Goal: Task Accomplishment & Management: Complete application form

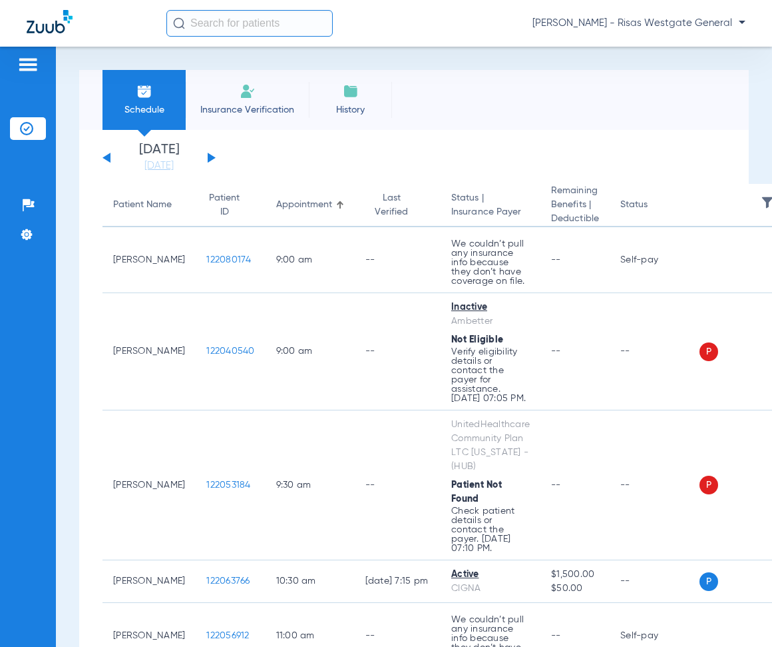
click at [236, 105] on span "Insurance Verification" at bounding box center [247, 109] width 103 height 13
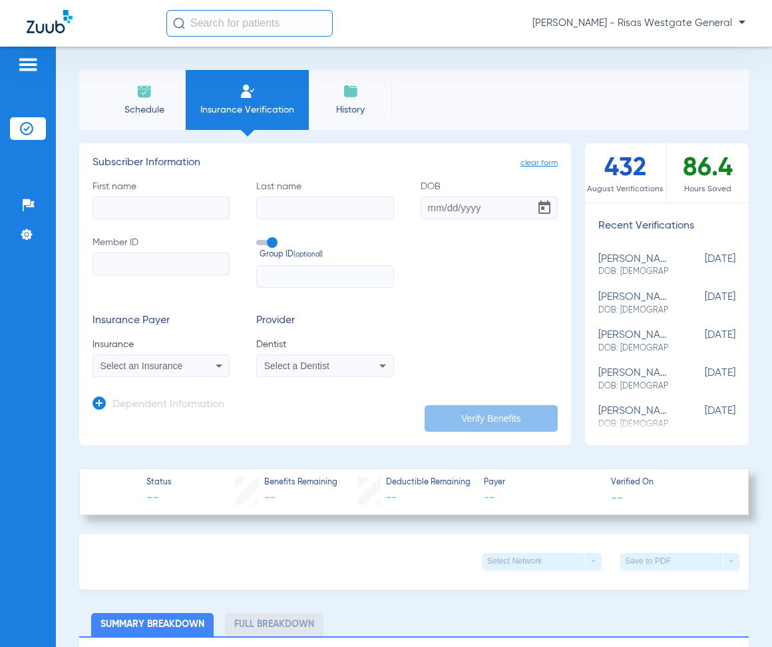
click at [168, 105] on span "Schedule" at bounding box center [144, 109] width 63 height 13
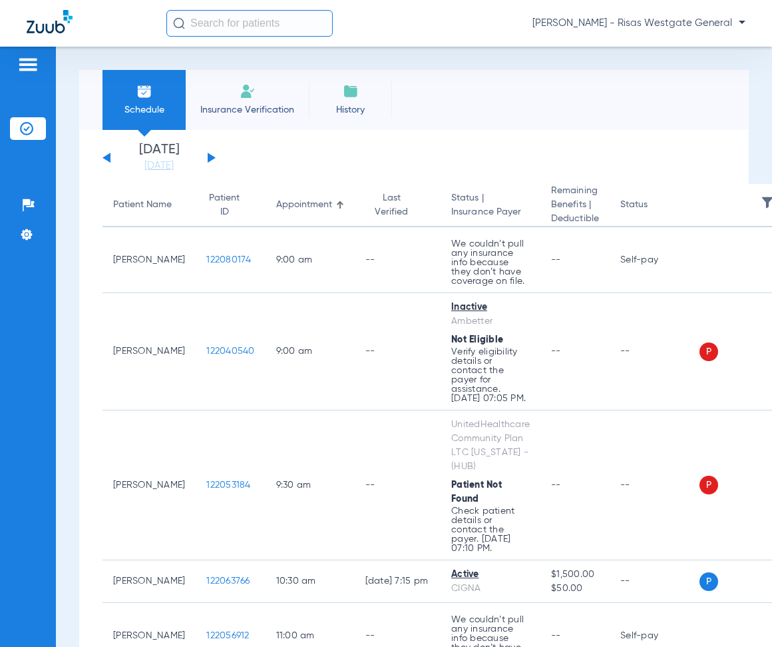
click at [245, 99] on img at bounding box center [248, 91] width 16 height 16
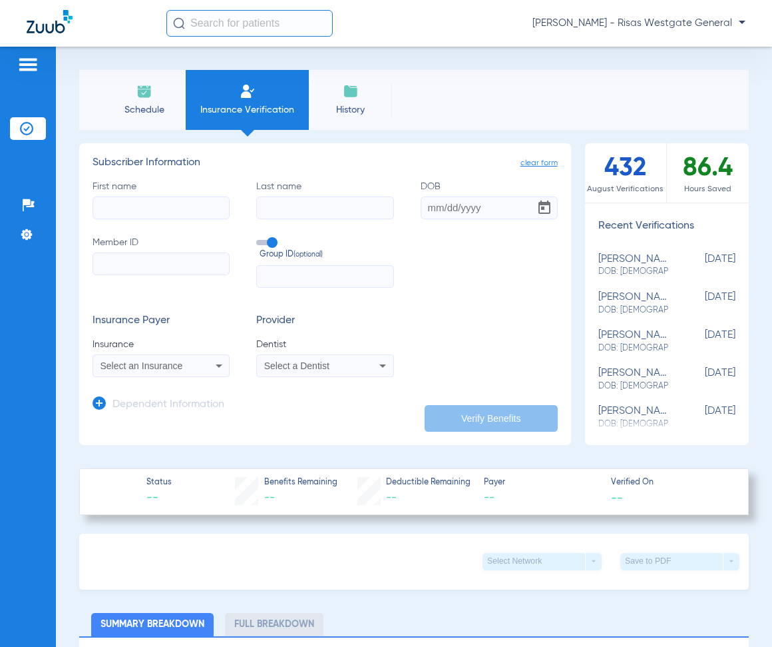
click at [155, 364] on span "Select an Insurance" at bounding box center [142, 365] width 83 height 11
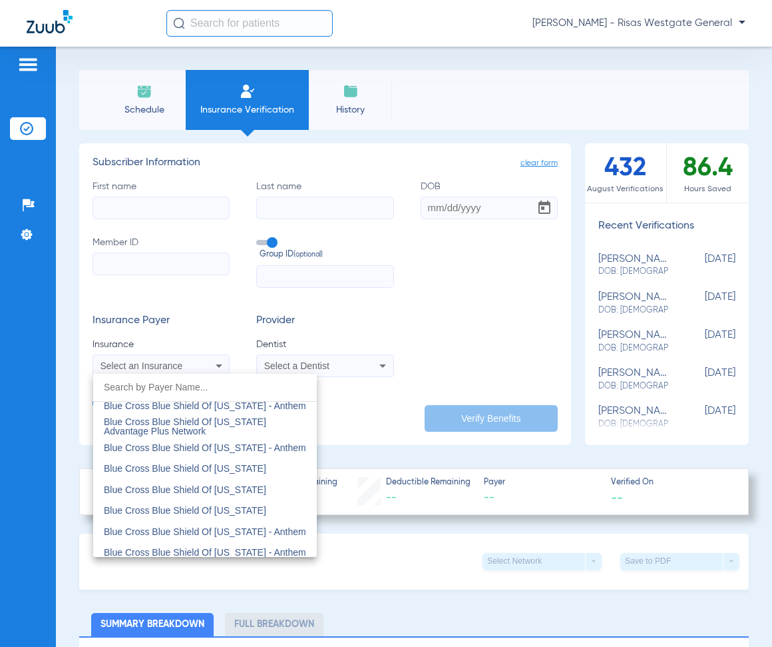
scroll to position [1332, 0]
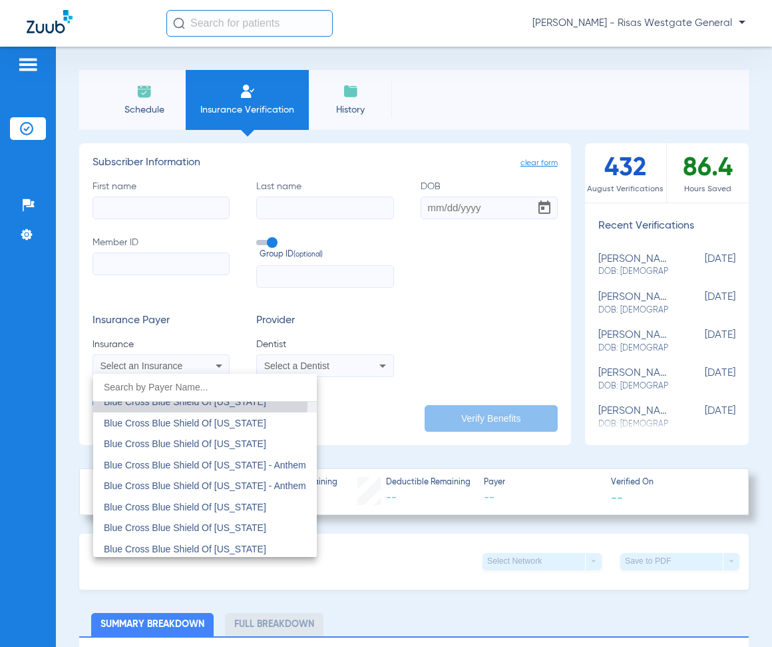
click at [163, 402] on span "Blue Cross Blue Shield Of [US_STATE]" at bounding box center [185, 401] width 162 height 11
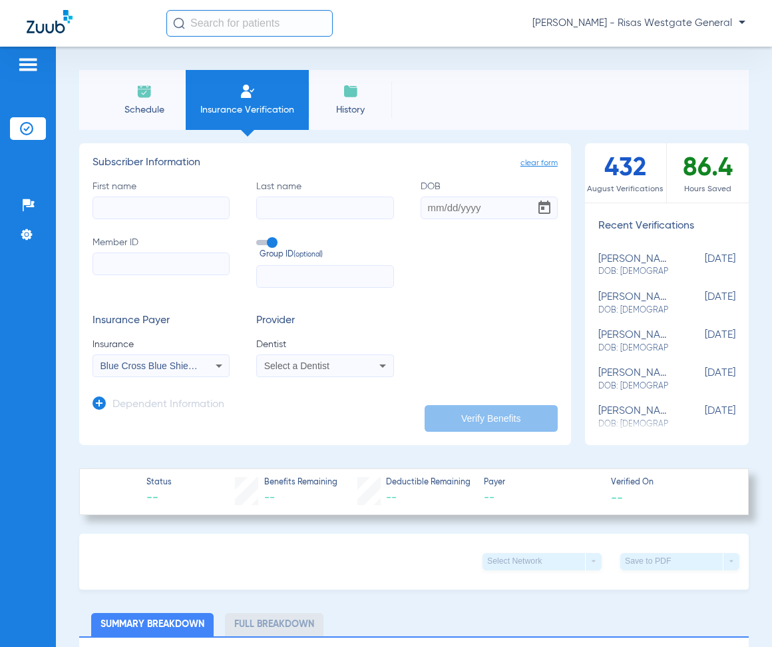
click at [290, 364] on span "Select a Dentist" at bounding box center [296, 365] width 65 height 11
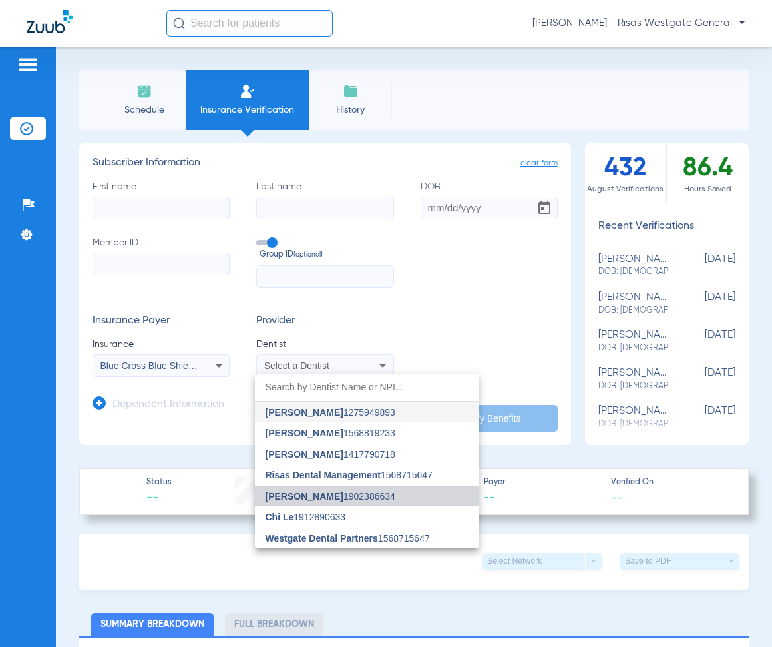
click at [336, 491] on span "[PERSON_NAME] 1902386634" at bounding box center [331, 495] width 130 height 9
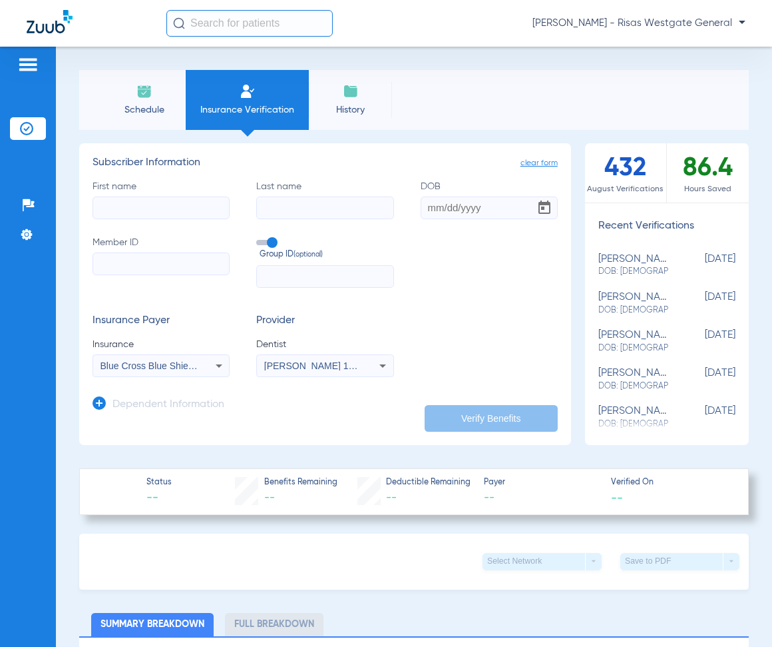
click at [161, 200] on input "First name" at bounding box center [161, 207] width 137 height 23
click at [200, 256] on input "Member ID" at bounding box center [161, 263] width 137 height 23
click at [168, 207] on input "First name Required" at bounding box center [161, 207] width 137 height 23
type input "[PERSON_NAME]"
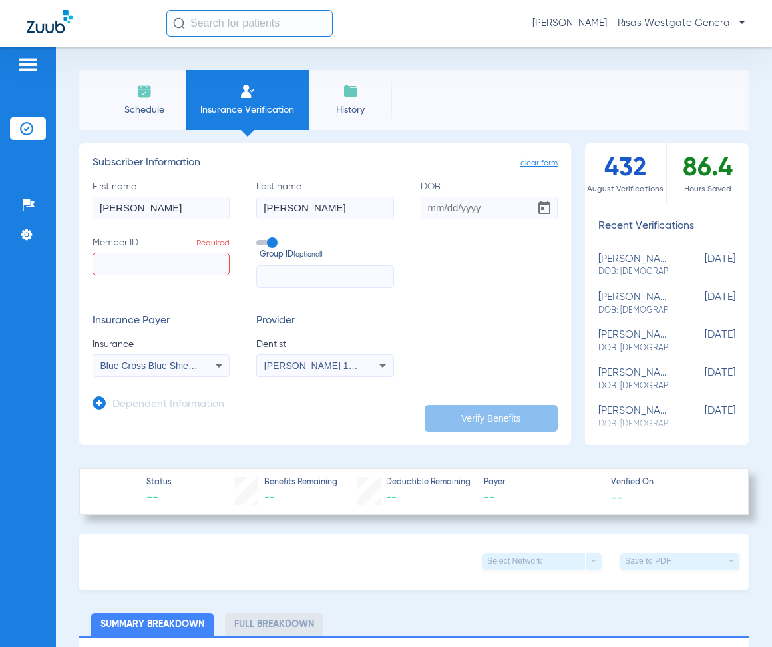
click at [141, 212] on input "[PERSON_NAME]" at bounding box center [161, 207] width 137 height 23
type input "[PERSON_NAME]"
type input "[DATE]"
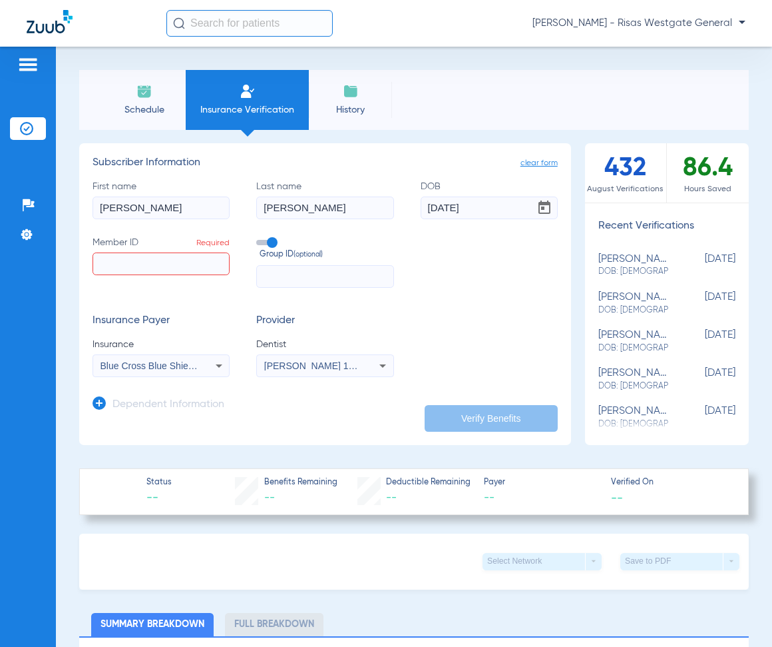
paste input "80445918"
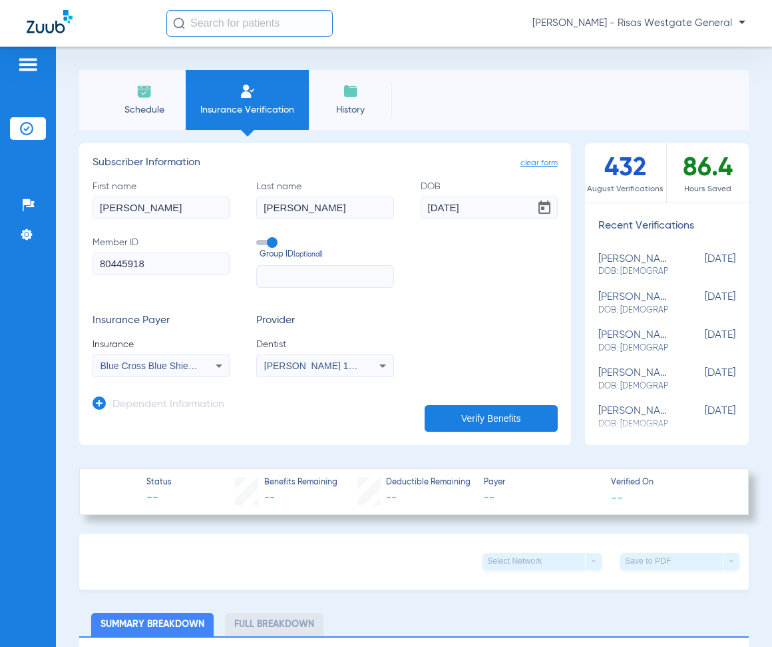
type input "80445918"
click at [101, 407] on icon at bounding box center [99, 402] width 13 height 13
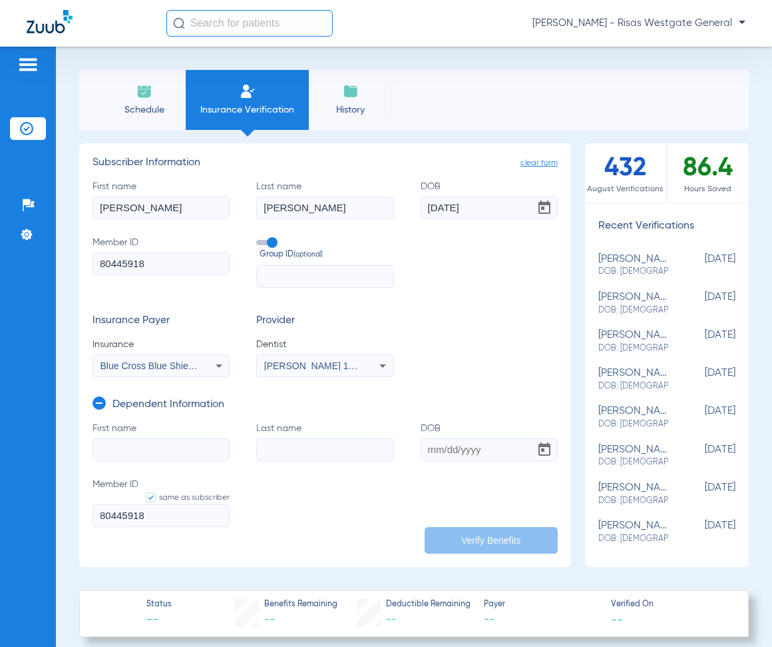
click at [145, 442] on input "First name" at bounding box center [161, 449] width 137 height 23
type input "[PERSON_NAME]"
click at [426, 449] on input "DOB Required" at bounding box center [489, 449] width 137 height 23
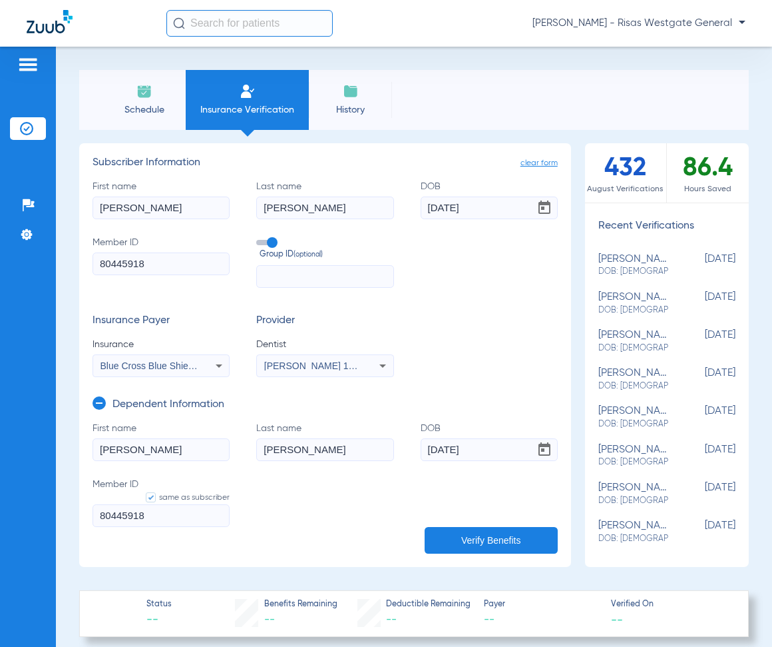
type input "[DATE]"
click at [523, 549] on button "Verify Benefits" at bounding box center [491, 540] width 133 height 27
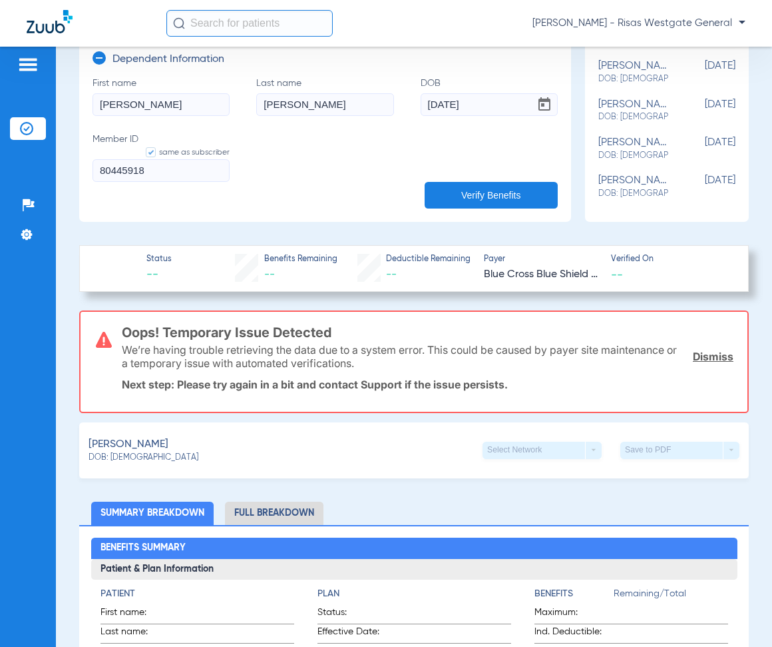
scroll to position [312, 0]
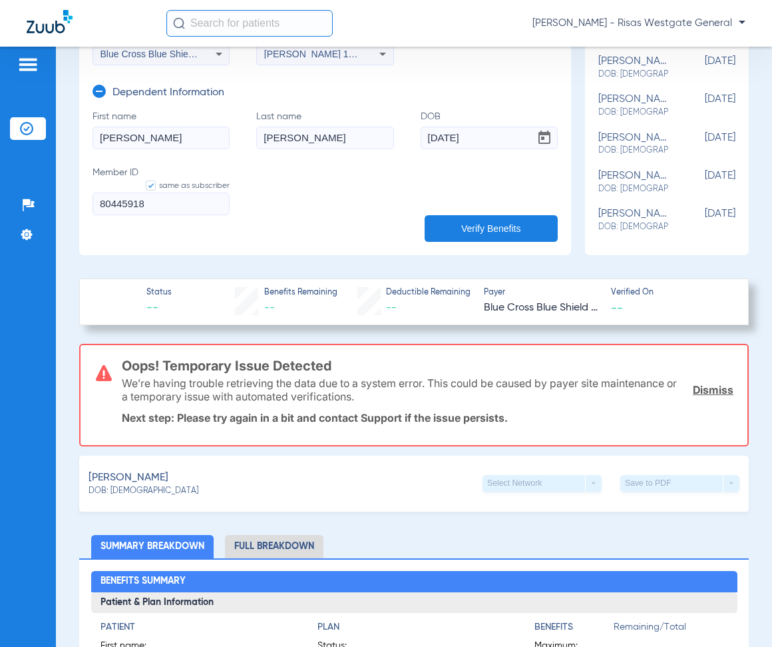
click at [125, 481] on span "[PERSON_NAME]" at bounding box center [129, 477] width 80 height 17
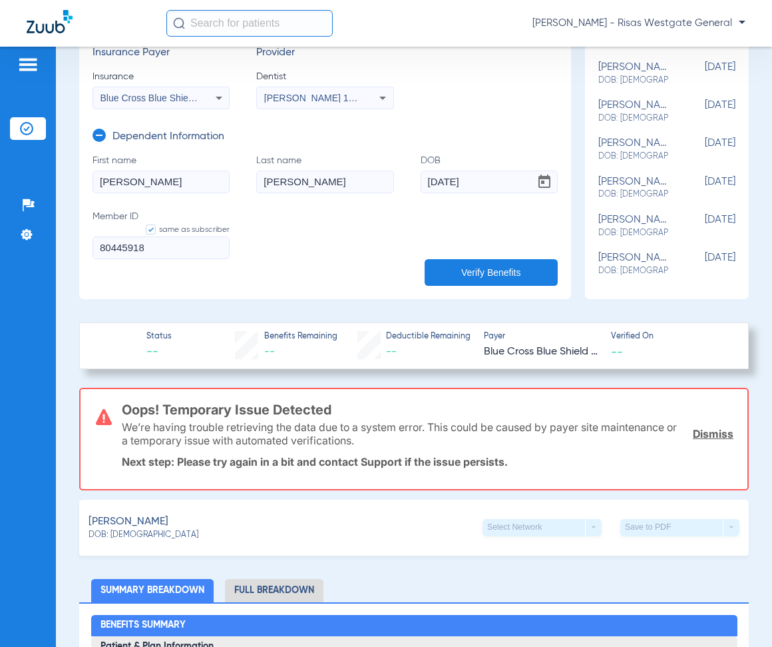
scroll to position [245, 0]
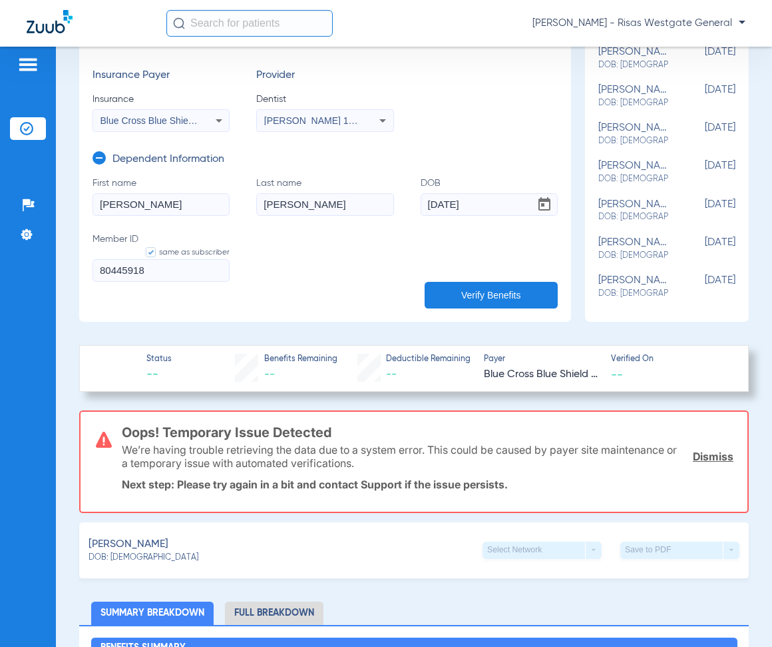
click at [96, 160] on icon at bounding box center [99, 157] width 13 height 13
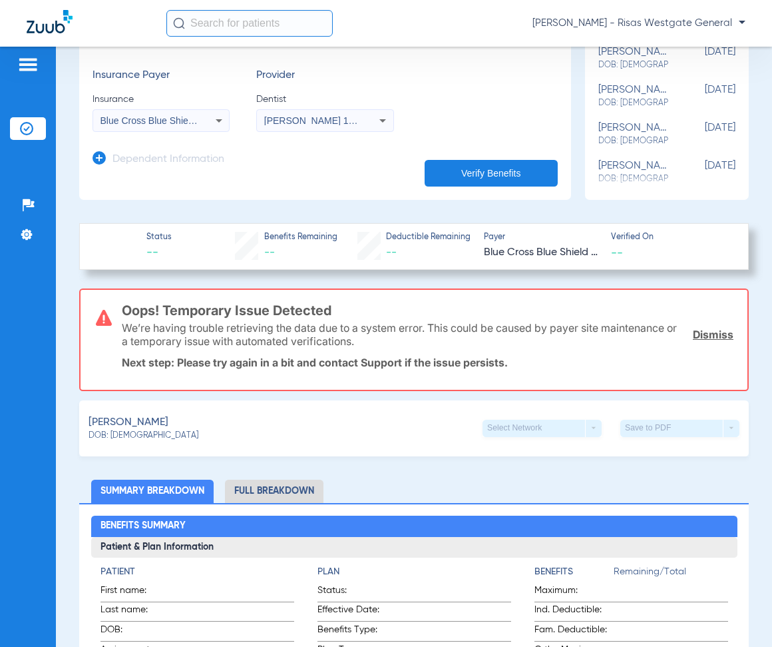
click at [488, 166] on button "Verify Benefits" at bounding box center [491, 173] width 133 height 27
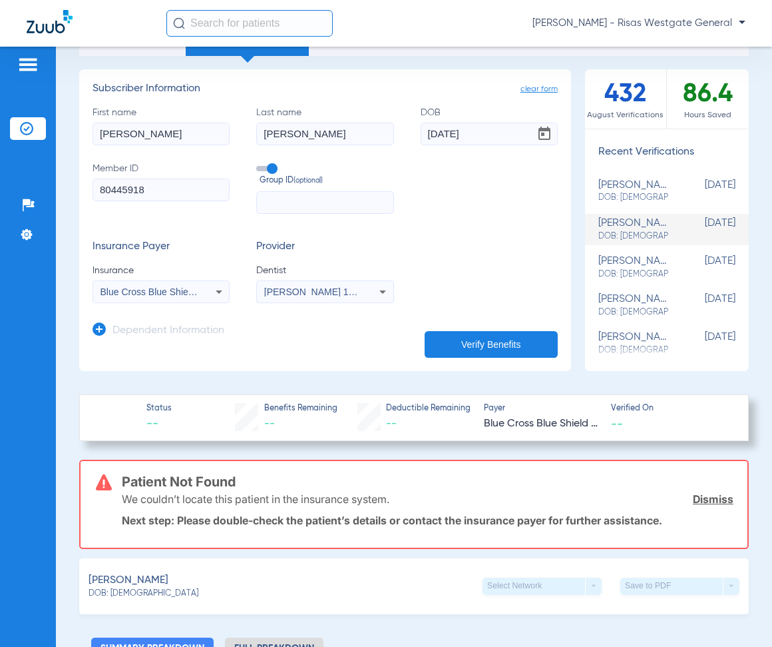
scroll to position [0, 0]
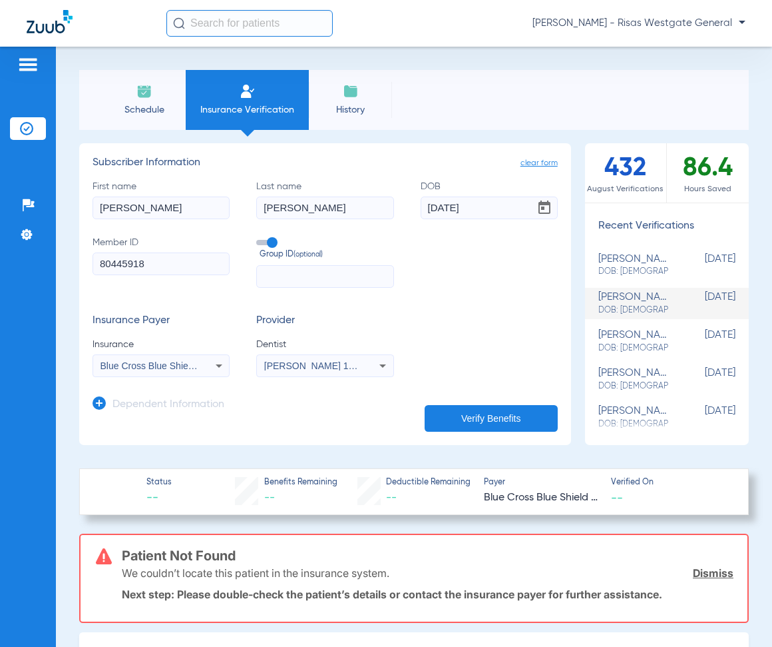
click at [138, 109] on span "Schedule" at bounding box center [144, 109] width 63 height 13
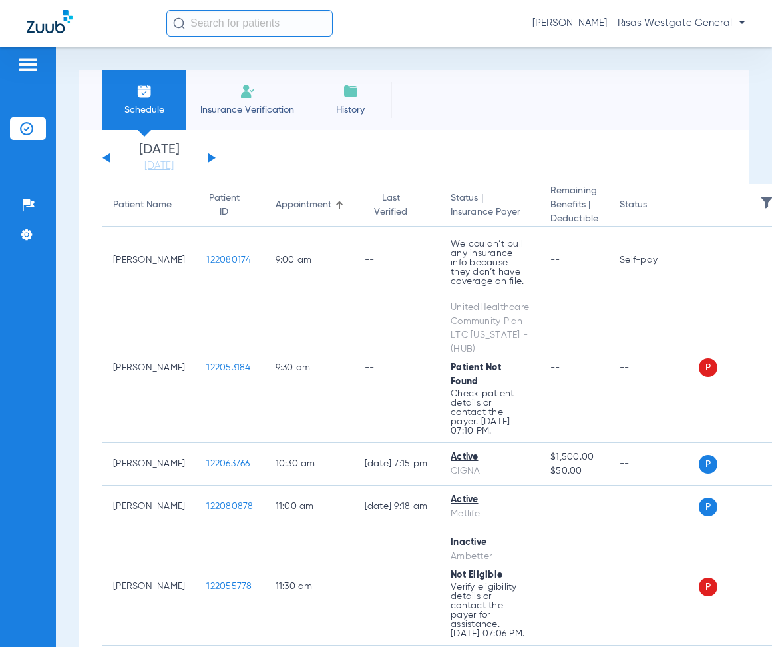
click at [238, 111] on span "Insurance Verification" at bounding box center [247, 109] width 103 height 13
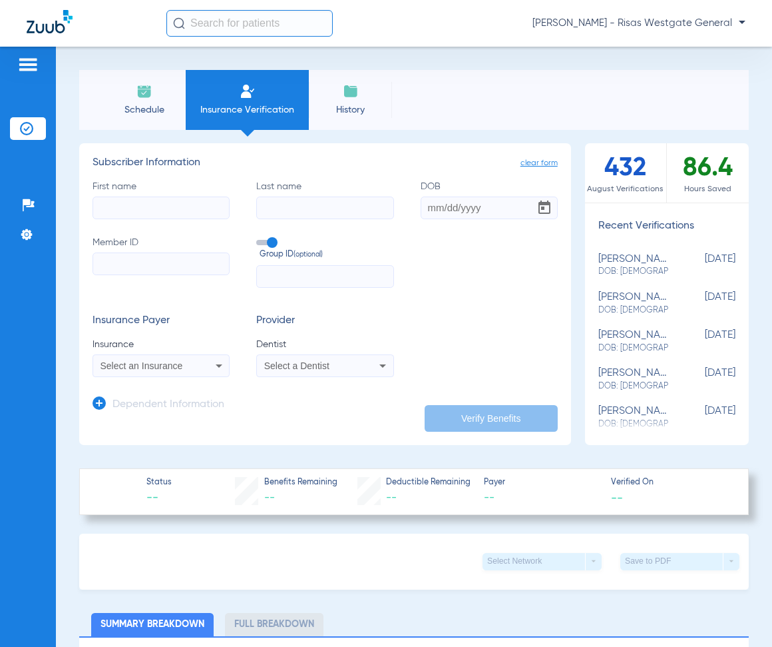
drag, startPoint x: 146, startPoint y: 89, endPoint x: 154, endPoint y: 25, distance: 64.4
click at [145, 89] on img at bounding box center [145, 91] width 16 height 16
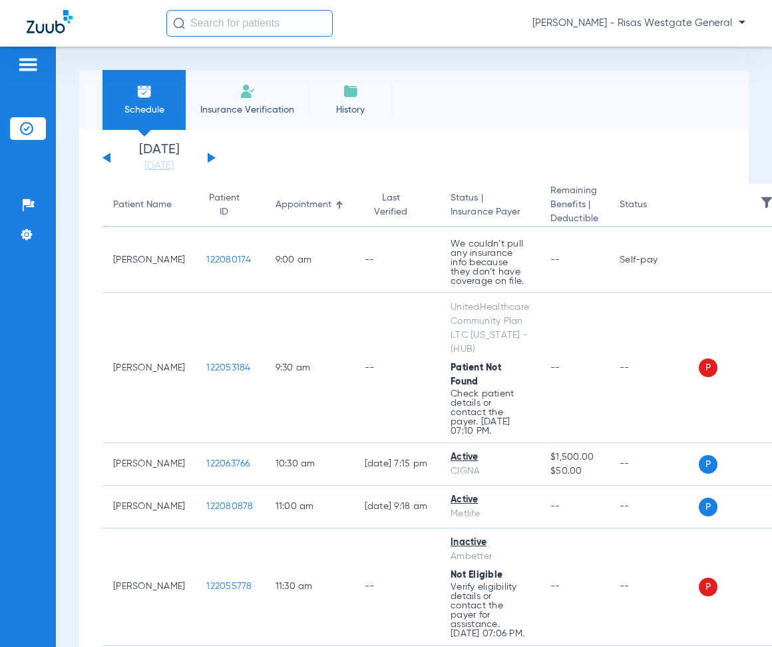
click at [260, 117] on li "Insurance Verification" at bounding box center [247, 100] width 123 height 60
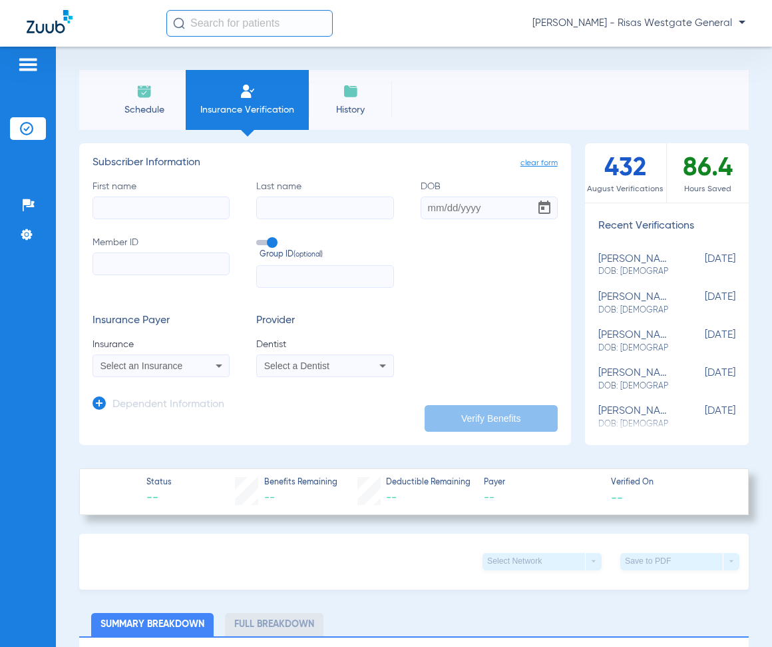
click at [124, 360] on div "Select an Insurance" at bounding box center [161, 366] width 136 height 16
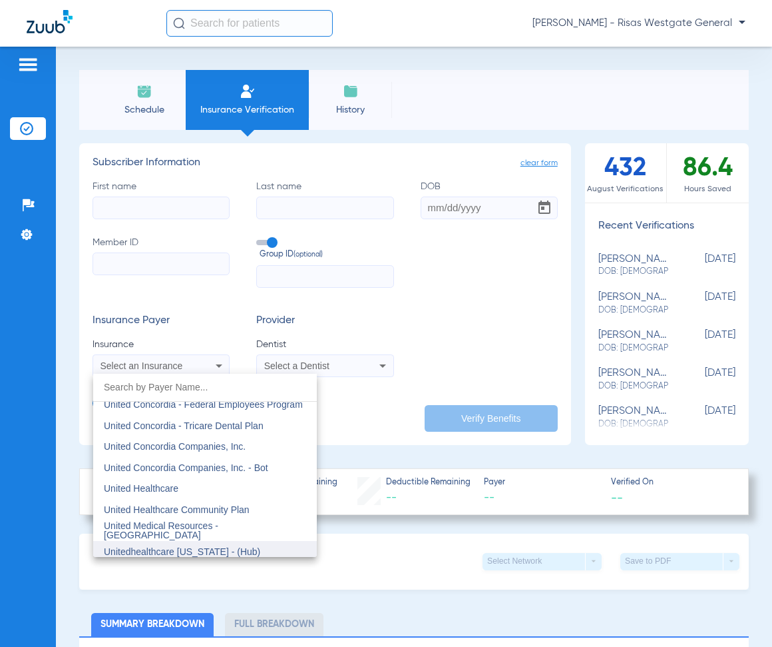
scroll to position [7970, 0]
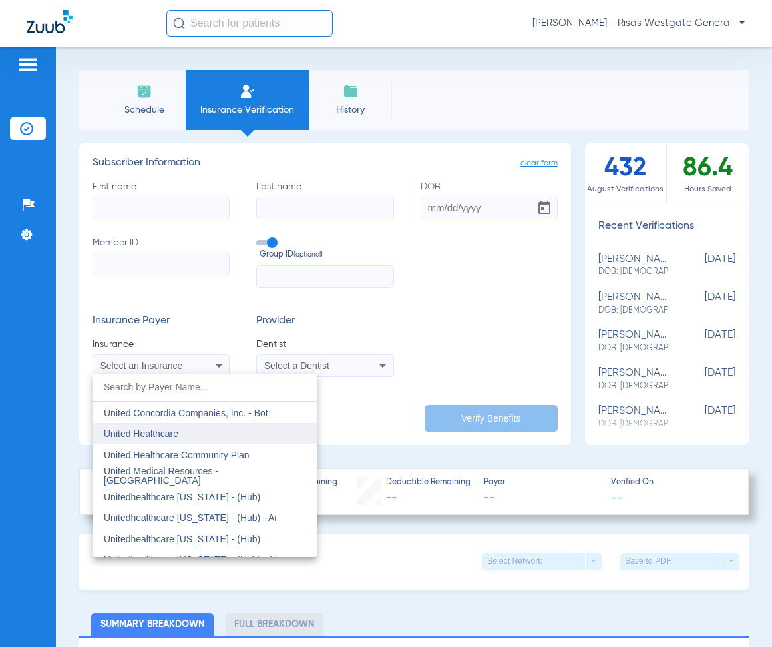
click at [204, 432] on mat-option "United Healthcare" at bounding box center [205, 433] width 224 height 21
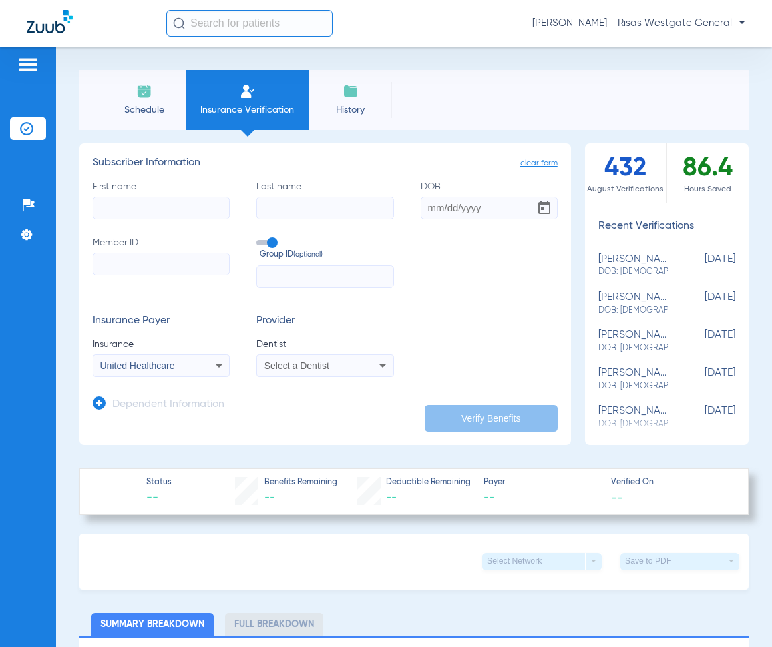
click at [298, 372] on div "Select a Dentist" at bounding box center [325, 366] width 136 height 16
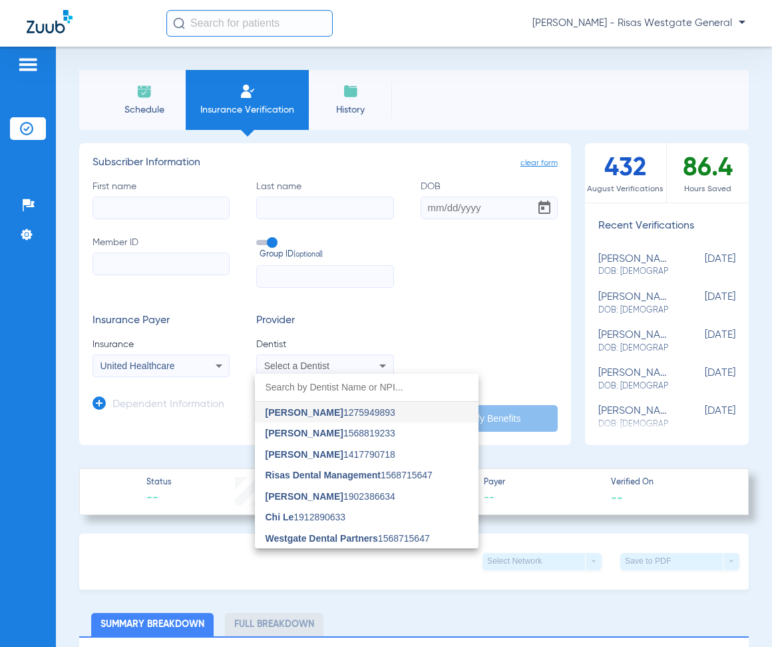
click at [312, 386] on input "dropdown search" at bounding box center [367, 387] width 224 height 27
click at [321, 498] on span "[PERSON_NAME]" at bounding box center [305, 496] width 78 height 11
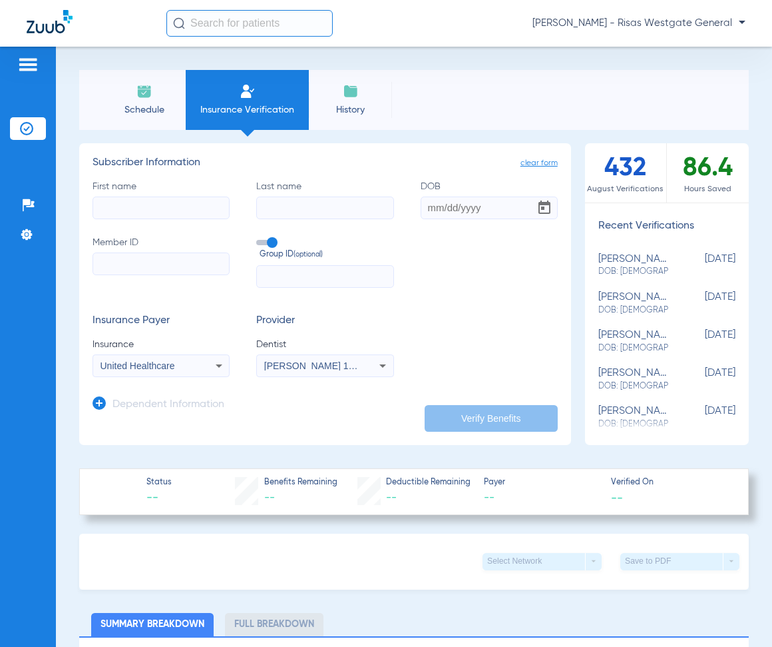
click at [129, 217] on input "First name" at bounding box center [161, 207] width 137 height 23
click at [128, 258] on input "Member ID" at bounding box center [161, 263] width 137 height 23
click at [124, 206] on input "First name Required" at bounding box center [161, 207] width 137 height 23
click at [156, 214] on input "First name Required" at bounding box center [161, 207] width 137 height 23
type input "[PERSON_NAME]"
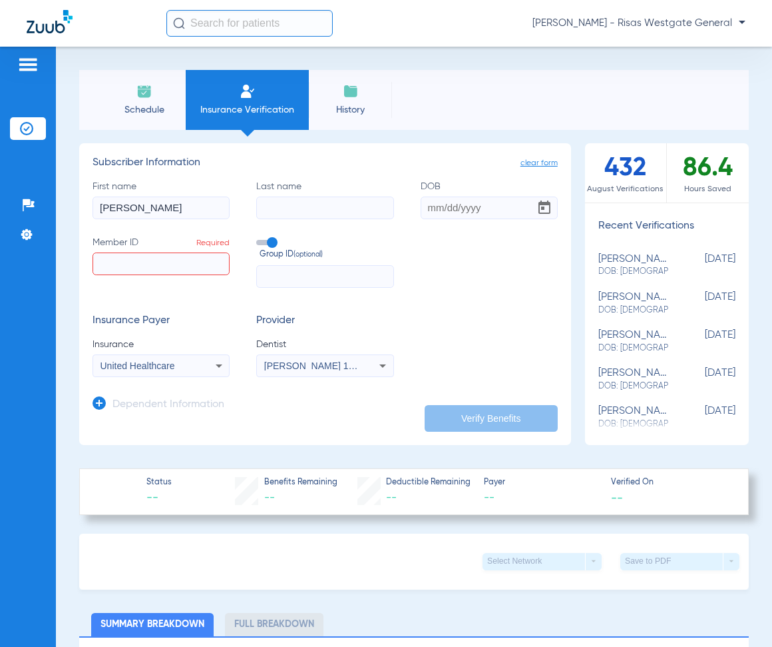
click at [278, 202] on input "Last name" at bounding box center [324, 207] width 137 height 23
type input "[PERSON_NAME]"
click at [425, 201] on input "DOB" at bounding box center [489, 207] width 137 height 23
drag, startPoint x: 432, startPoint y: 210, endPoint x: 519, endPoint y: 236, distance: 91.0
click at [436, 209] on input "02251950" at bounding box center [489, 207] width 137 height 23
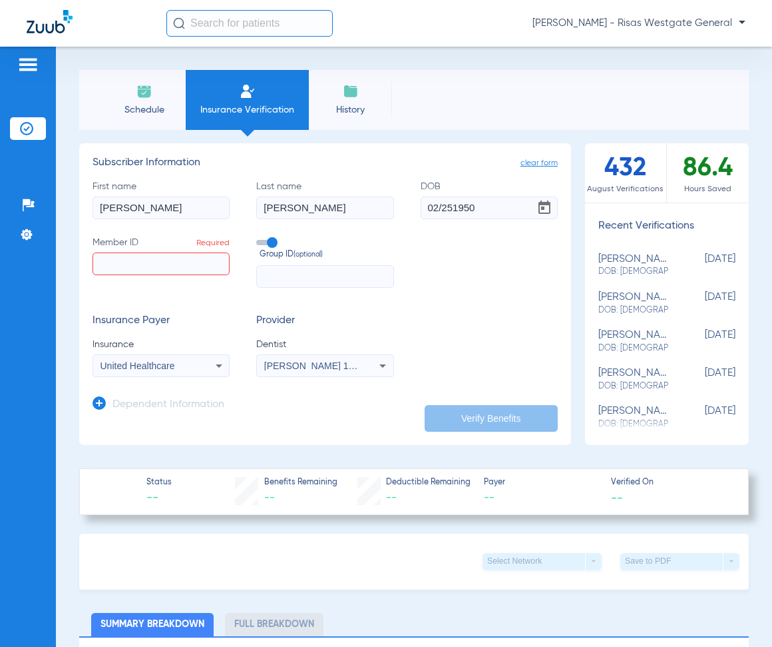
click at [447, 208] on input "02/251950" at bounding box center [489, 207] width 137 height 23
type input "[DATE]"
click at [137, 266] on input "Member ID Required" at bounding box center [161, 263] width 137 height 23
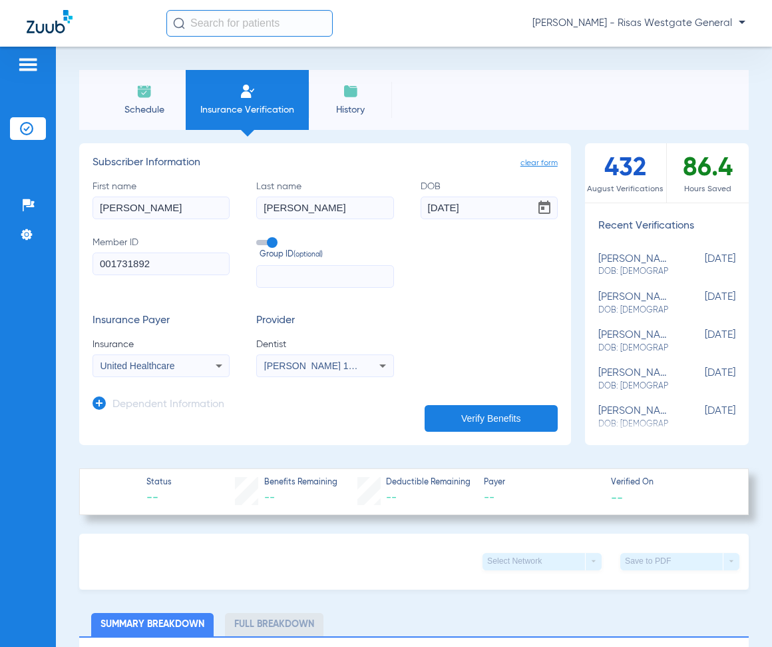
type input "001731892"
click at [481, 412] on button "Verify Benefits" at bounding box center [491, 418] width 133 height 27
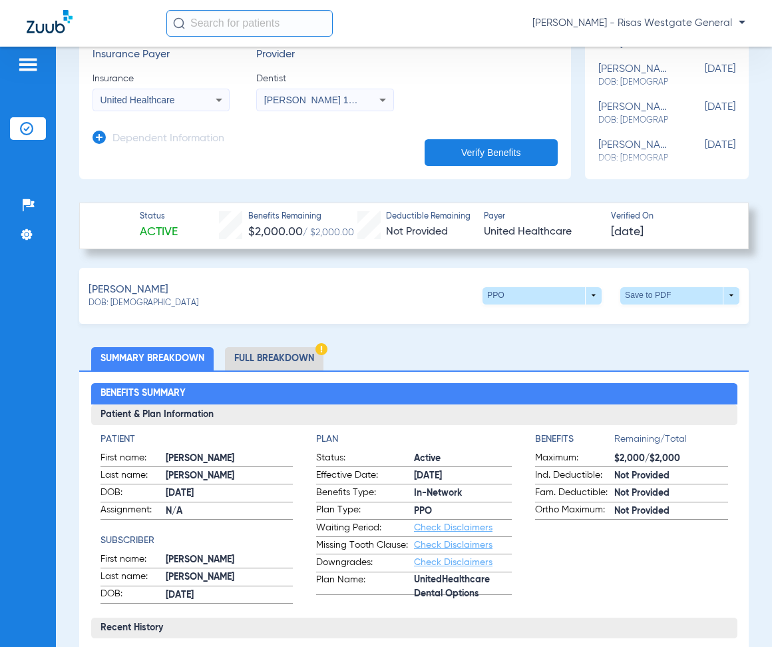
scroll to position [266, 0]
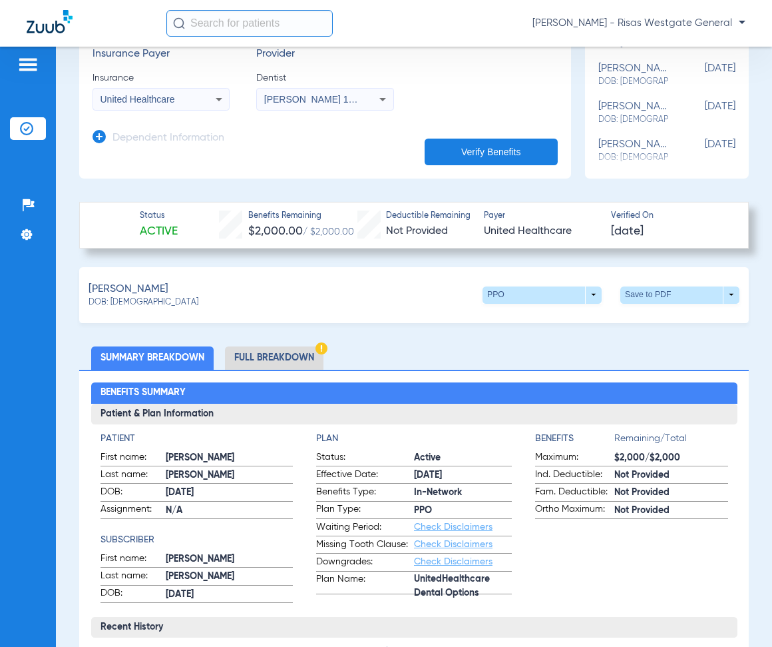
click at [278, 352] on li "Full Breakdown" at bounding box center [274, 357] width 99 height 23
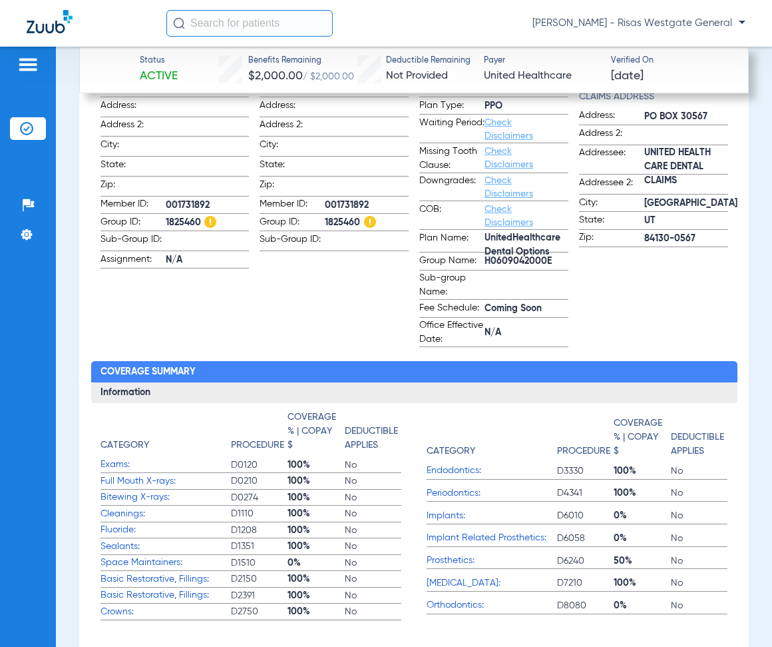
scroll to position [666, 0]
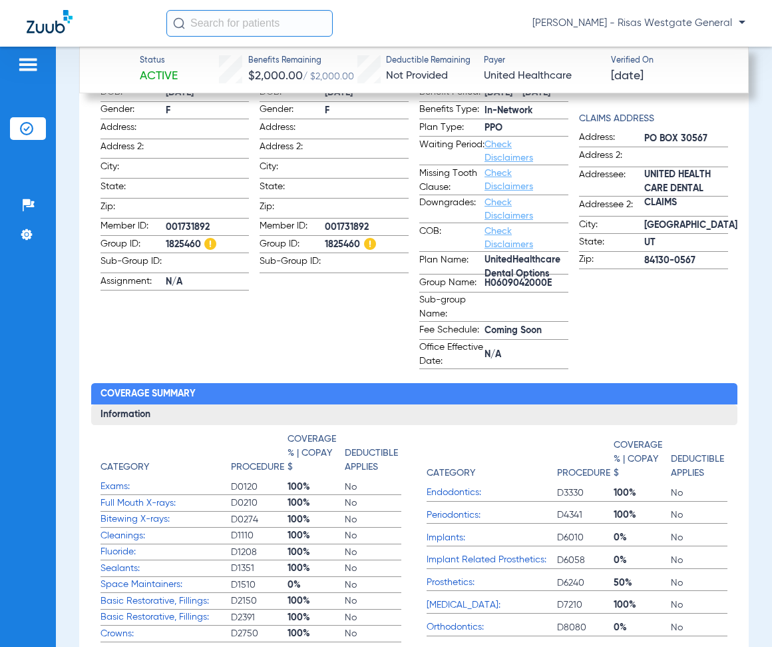
click at [187, 238] on span "1825460" at bounding box center [208, 245] width 84 height 14
copy span "1825460"
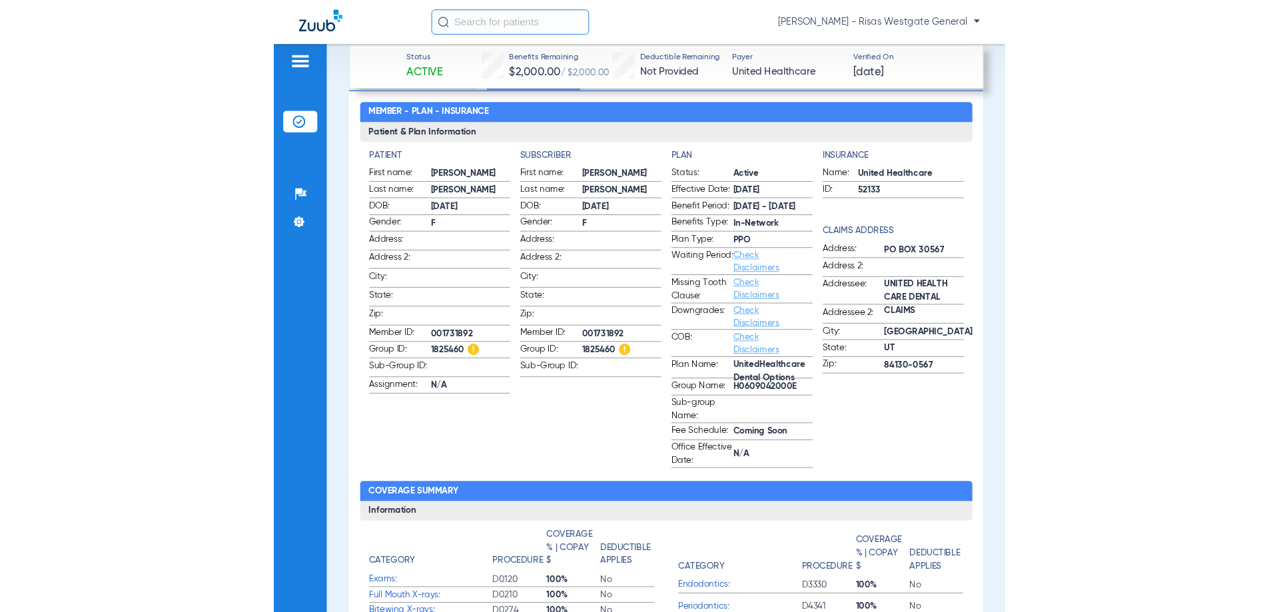
scroll to position [533, 0]
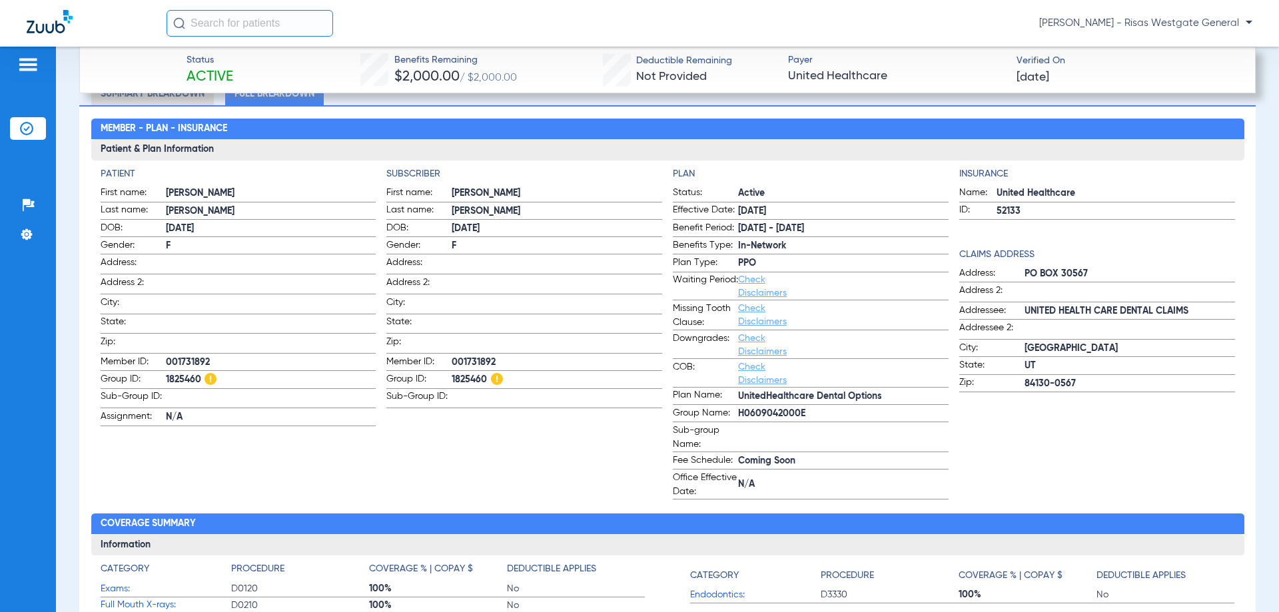
click at [168, 382] on span "1825460" at bounding box center [271, 380] width 210 height 14
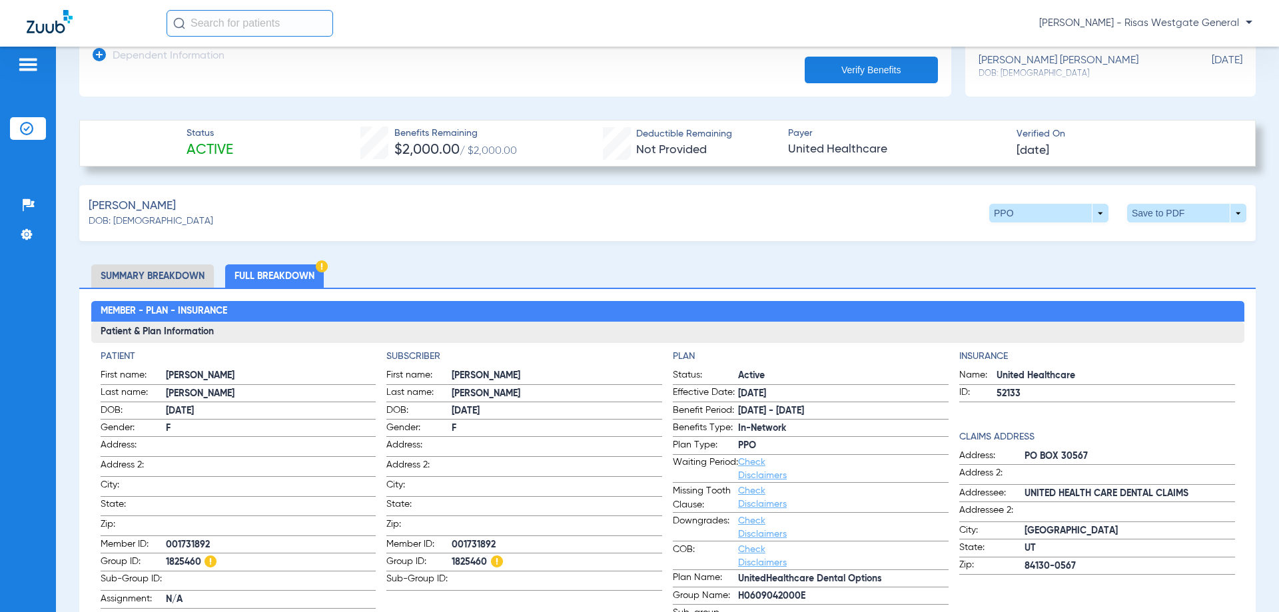
scroll to position [200, 0]
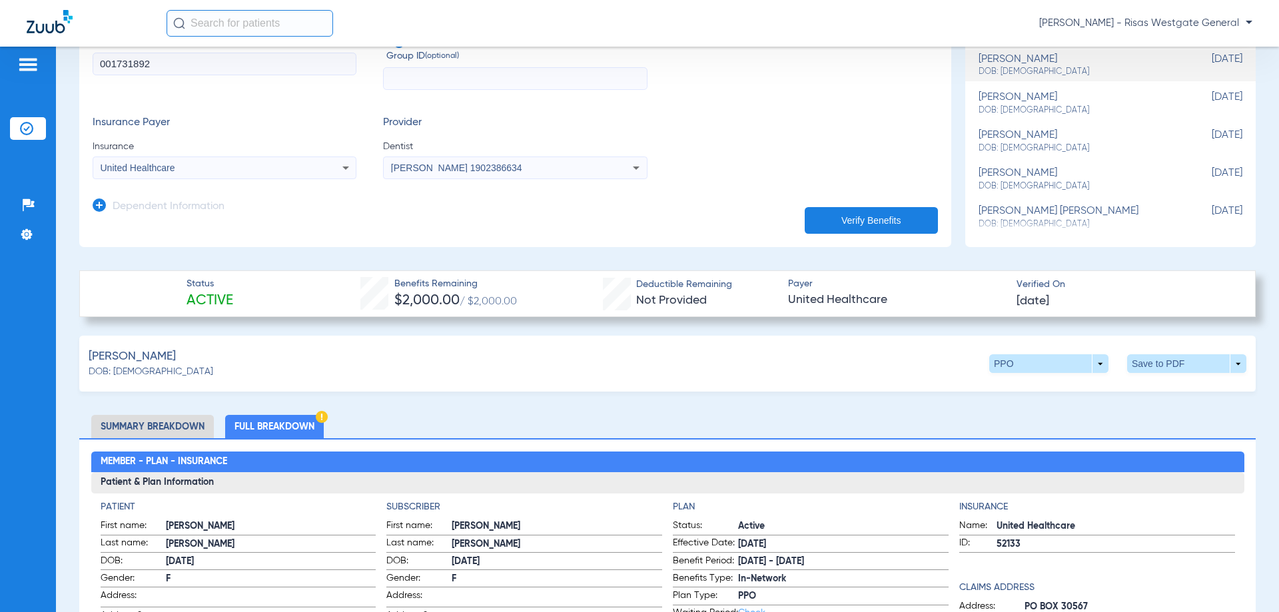
click at [130, 432] on li "Summary Breakdown" at bounding box center [152, 426] width 123 height 23
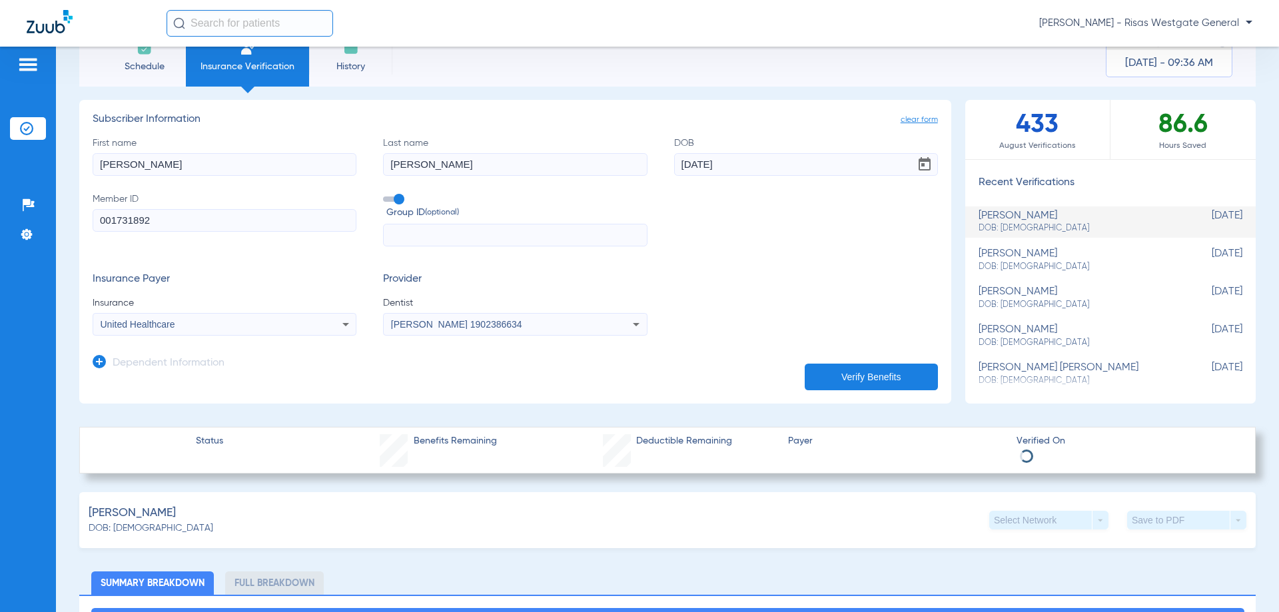
scroll to position [0, 0]
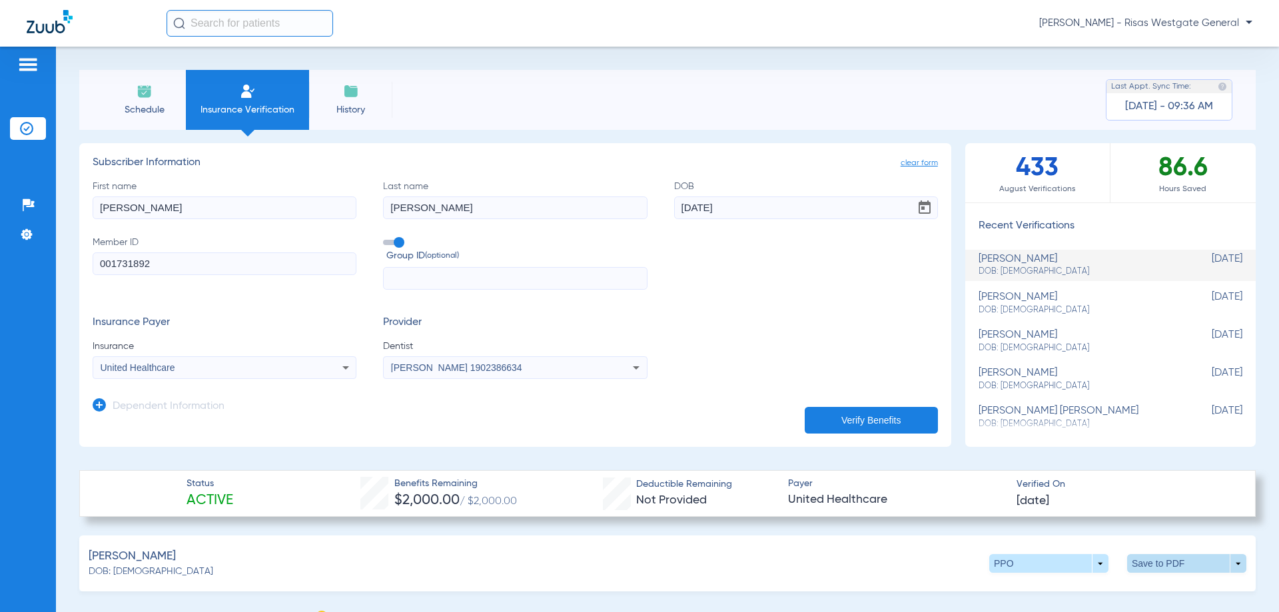
click at [772, 555] on span at bounding box center [1187, 563] width 32 height 32
click at [772, 594] on button "insert_drive_file Save to PDF" at bounding box center [1063, 588] width 101 height 27
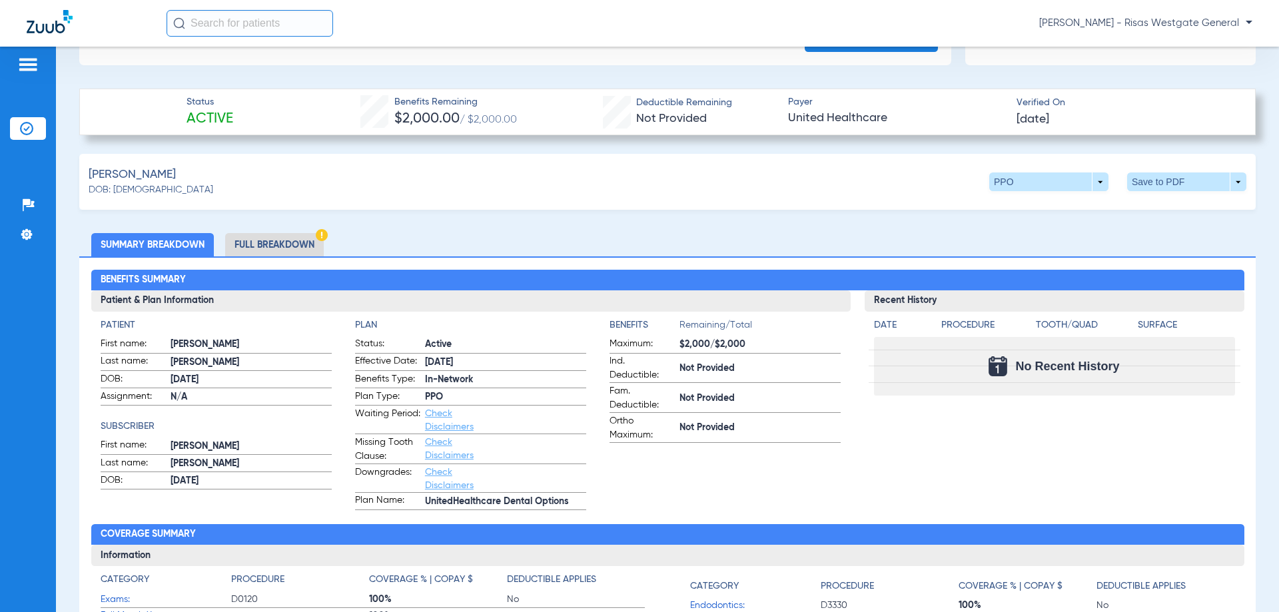
scroll to position [400, 0]
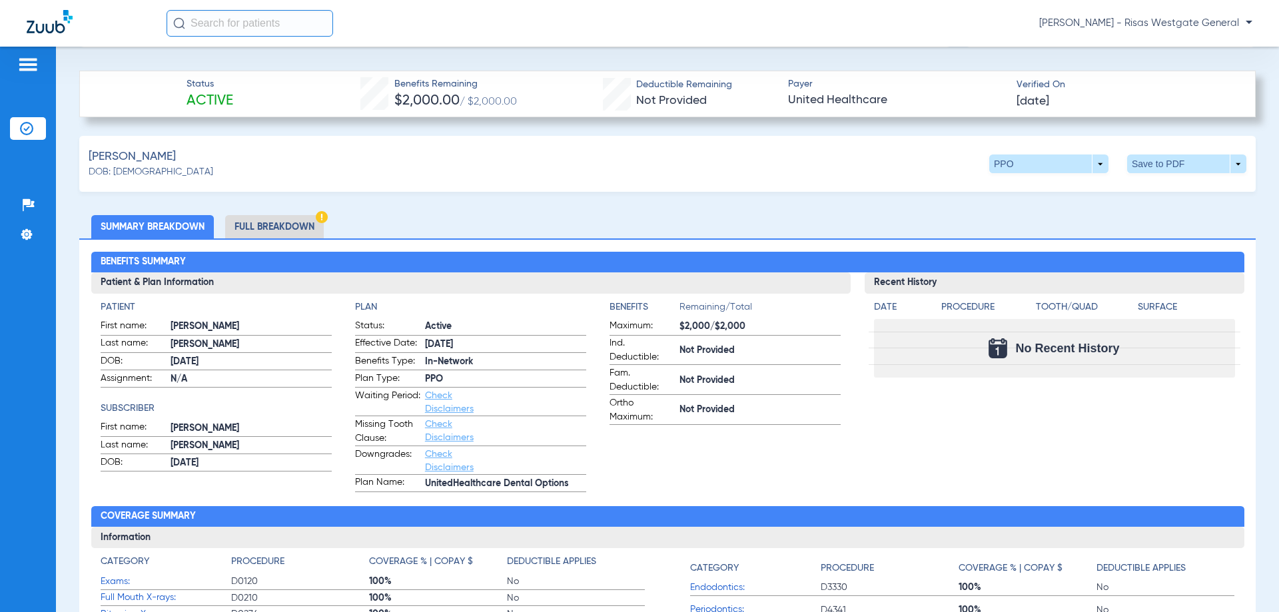
click at [271, 226] on li "Full Breakdown" at bounding box center [274, 226] width 99 height 23
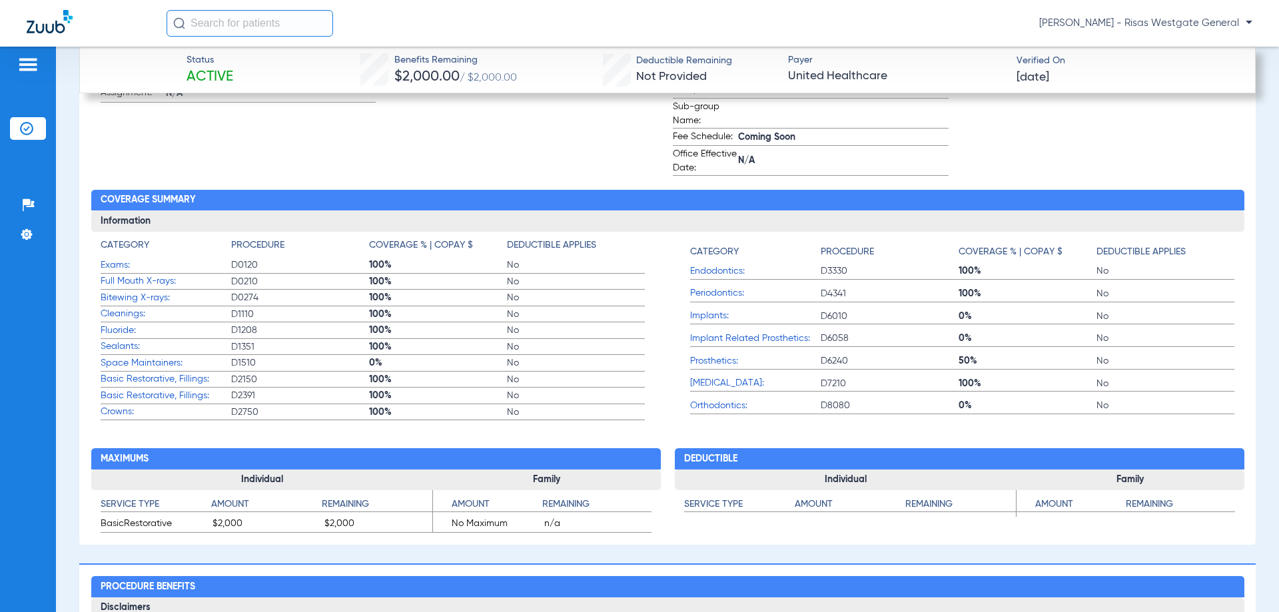
scroll to position [859, 0]
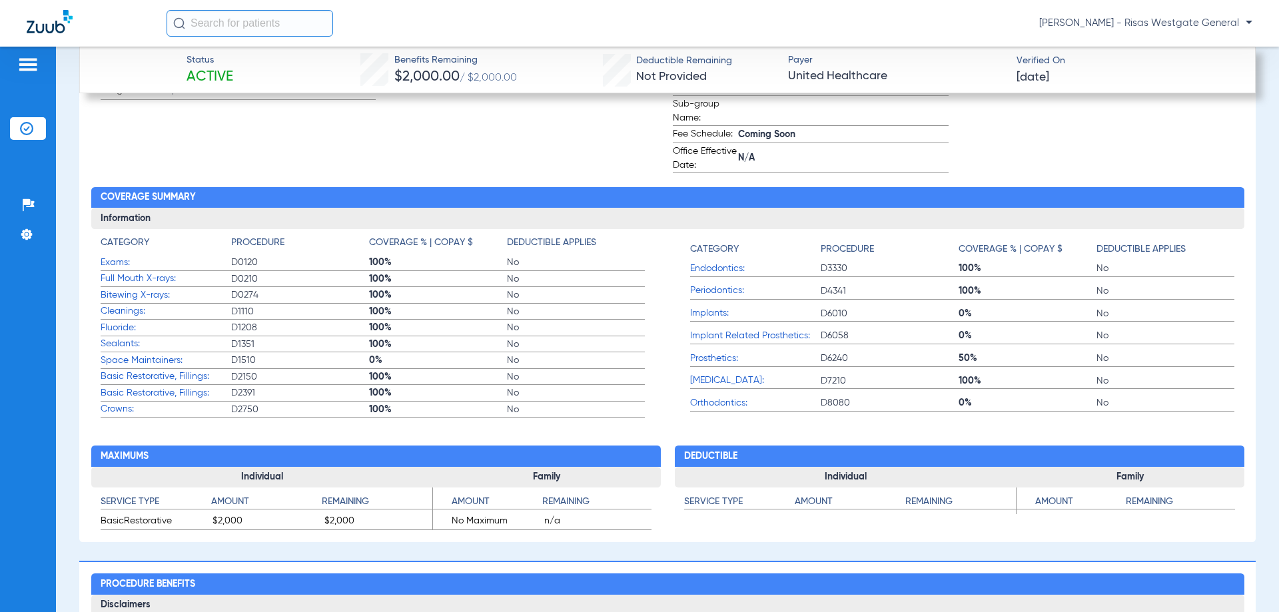
click at [115, 409] on span "Crowns:" at bounding box center [166, 409] width 131 height 14
click at [117, 372] on span "Basic Restorative, Fillings:" at bounding box center [166, 377] width 131 height 14
click at [721, 273] on span "Endodontics:" at bounding box center [755, 269] width 131 height 14
drag, startPoint x: 715, startPoint y: 372, endPoint x: 718, endPoint y: 389, distance: 17.5
click at [715, 374] on app-coverage-list "Category Procedure Coverage % | Copay $ Deductible Applies Endodontics: D3330 1…" at bounding box center [962, 327] width 544 height 182
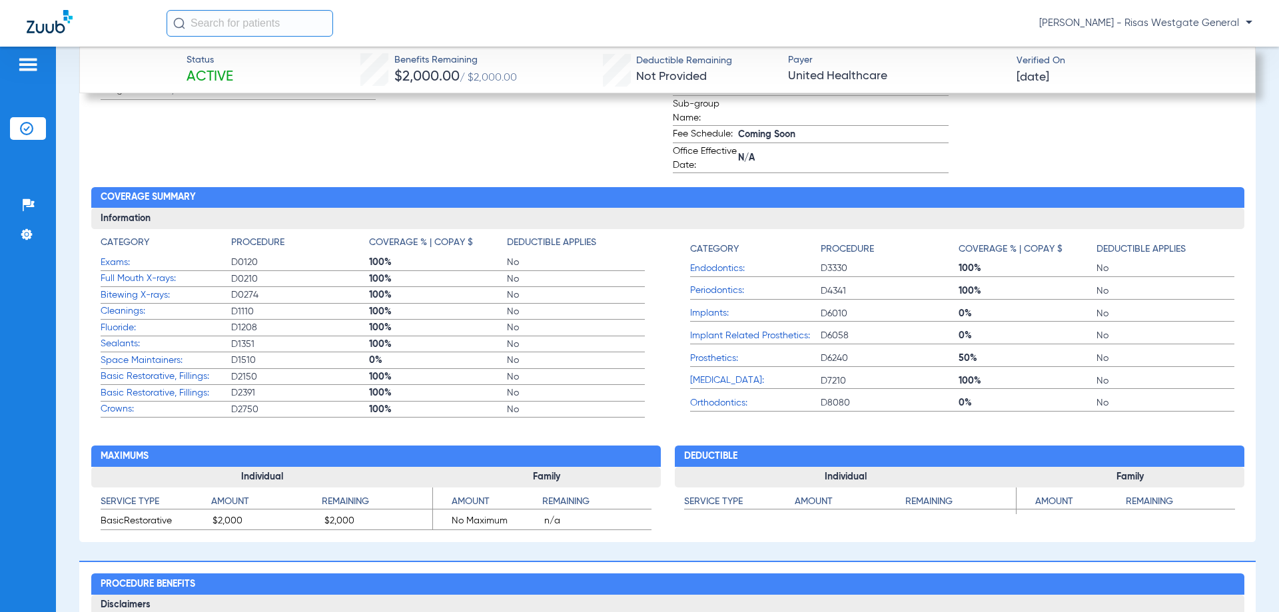
click at [718, 393] on app-coverage-list-item "[MEDICAL_DATA]: D7210 100% No" at bounding box center [962, 384] width 544 height 23
click at [718, 404] on span "Orthodontics:" at bounding box center [755, 403] width 131 height 14
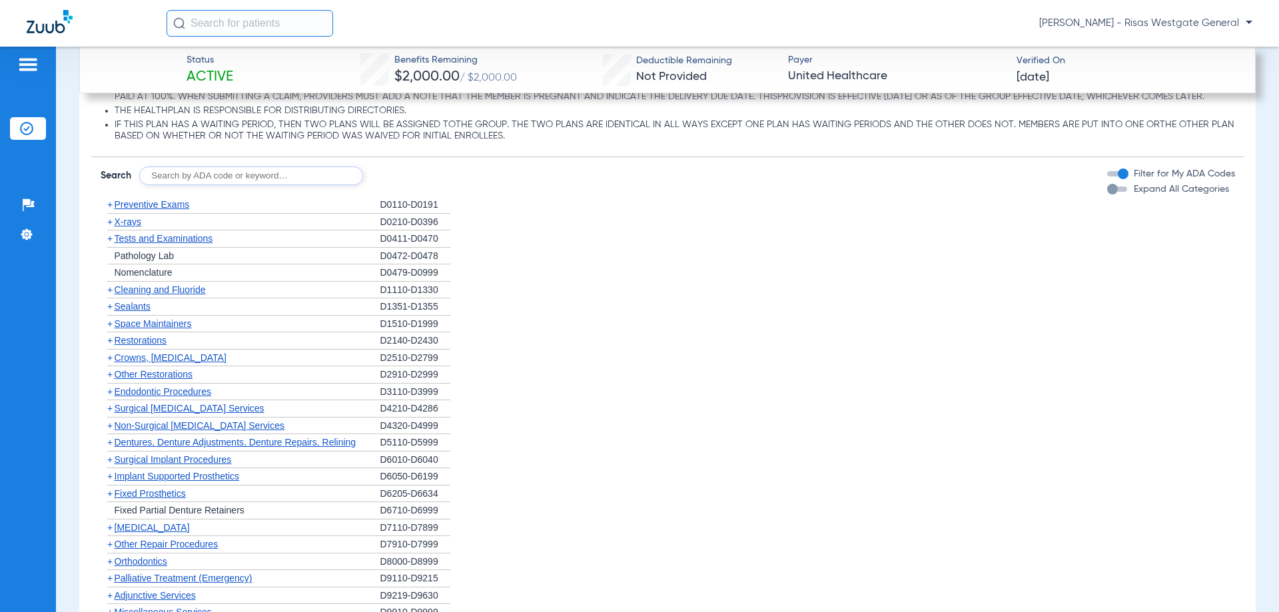
scroll to position [1592, 0]
click at [112, 447] on span "+" at bounding box center [109, 441] width 5 height 11
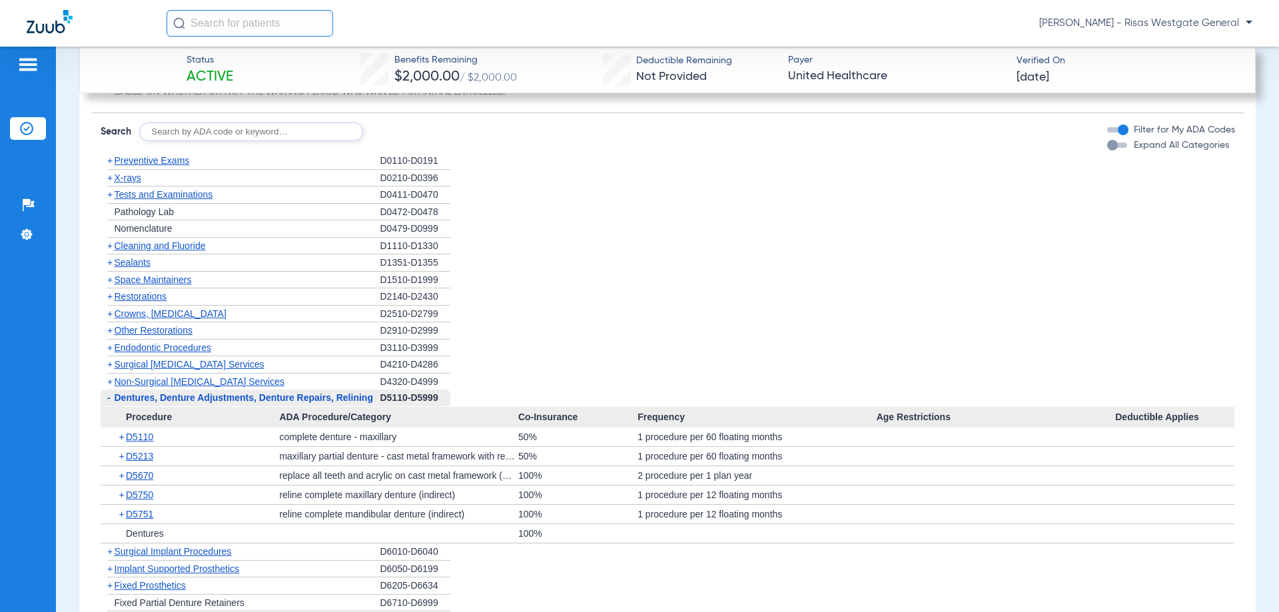
scroll to position [1658, 0]
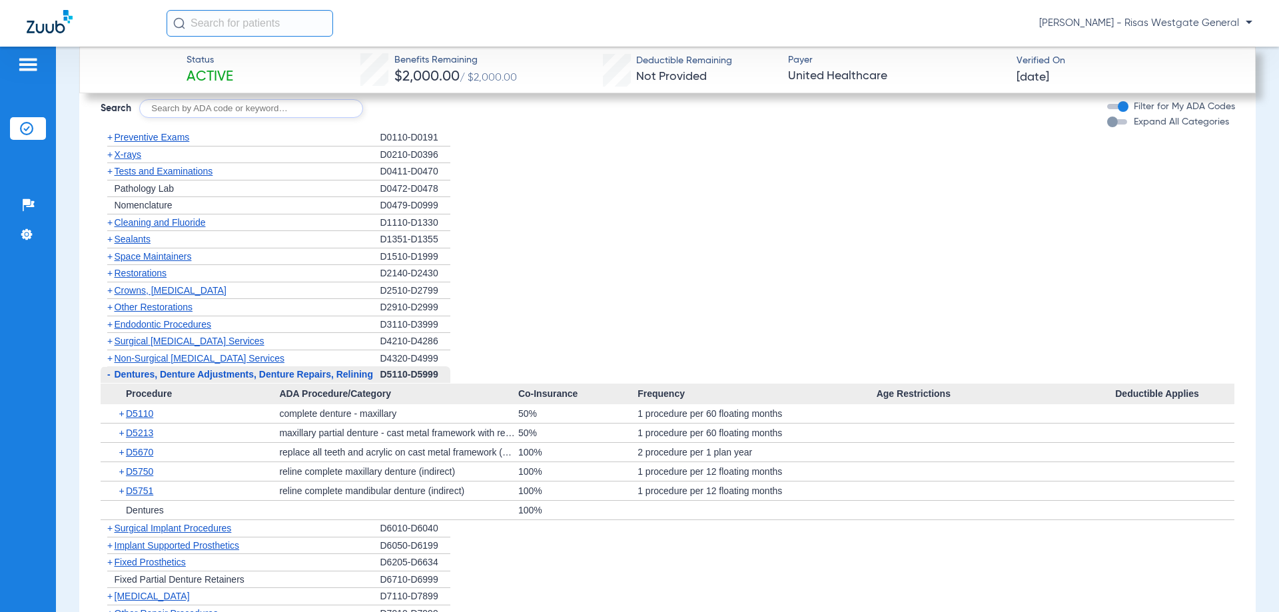
click at [119, 423] on span "+" at bounding box center [122, 413] width 7 height 19
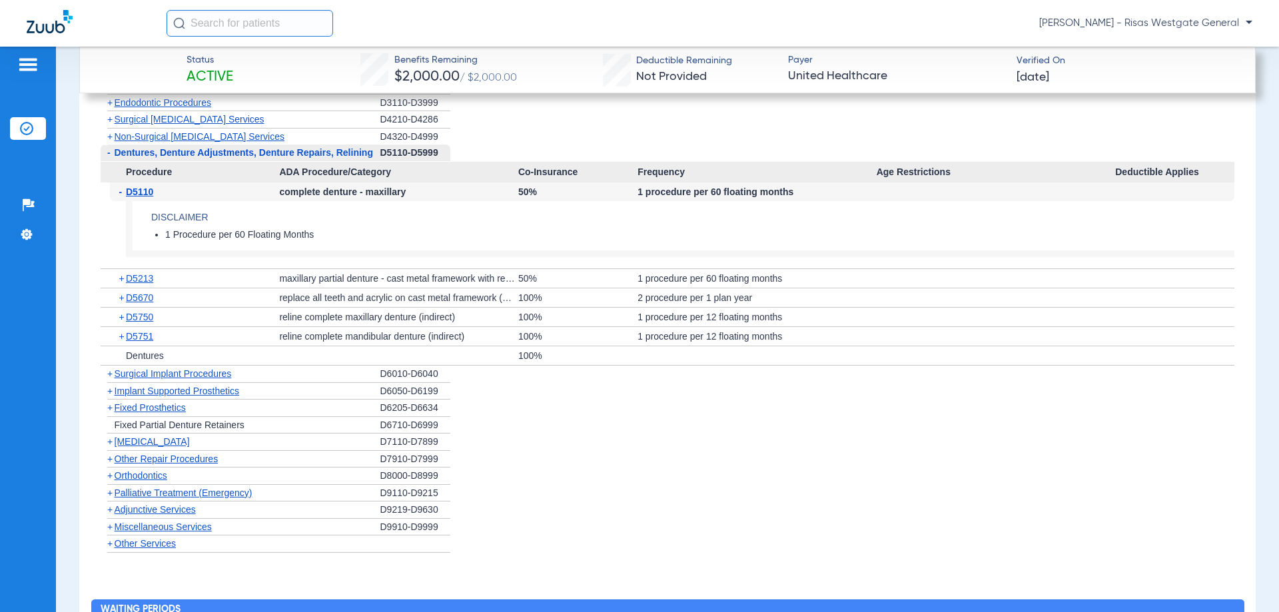
scroll to position [1925, 0]
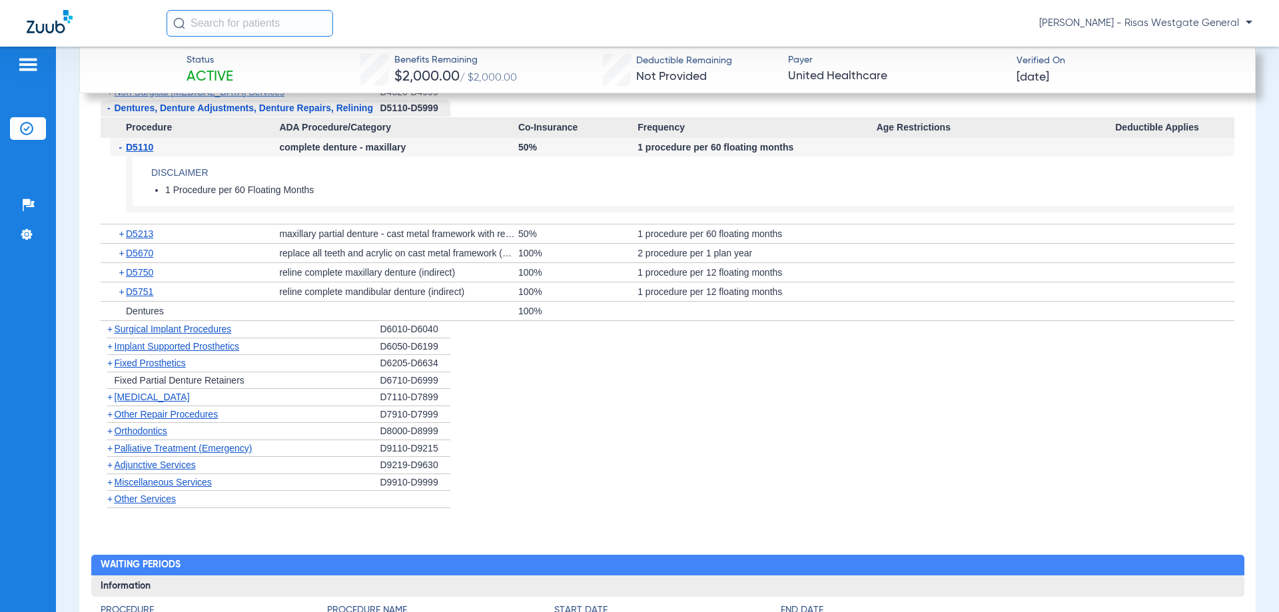
click at [113, 338] on span "+" at bounding box center [108, 329] width 14 height 17
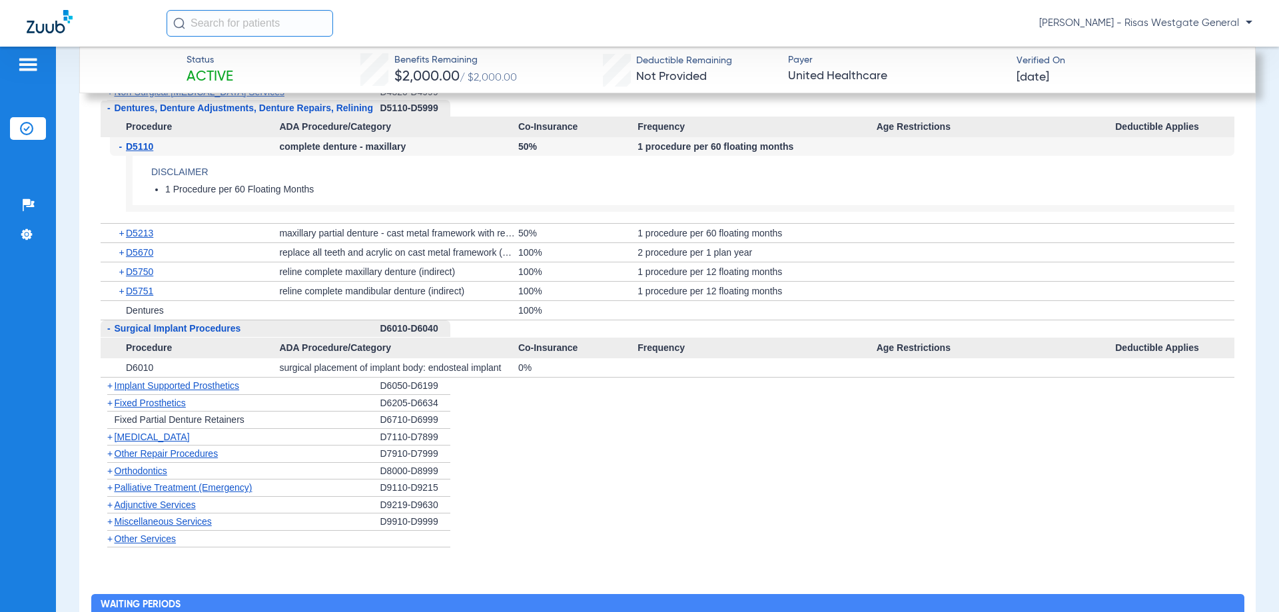
click at [113, 337] on span "-" at bounding box center [108, 328] width 14 height 17
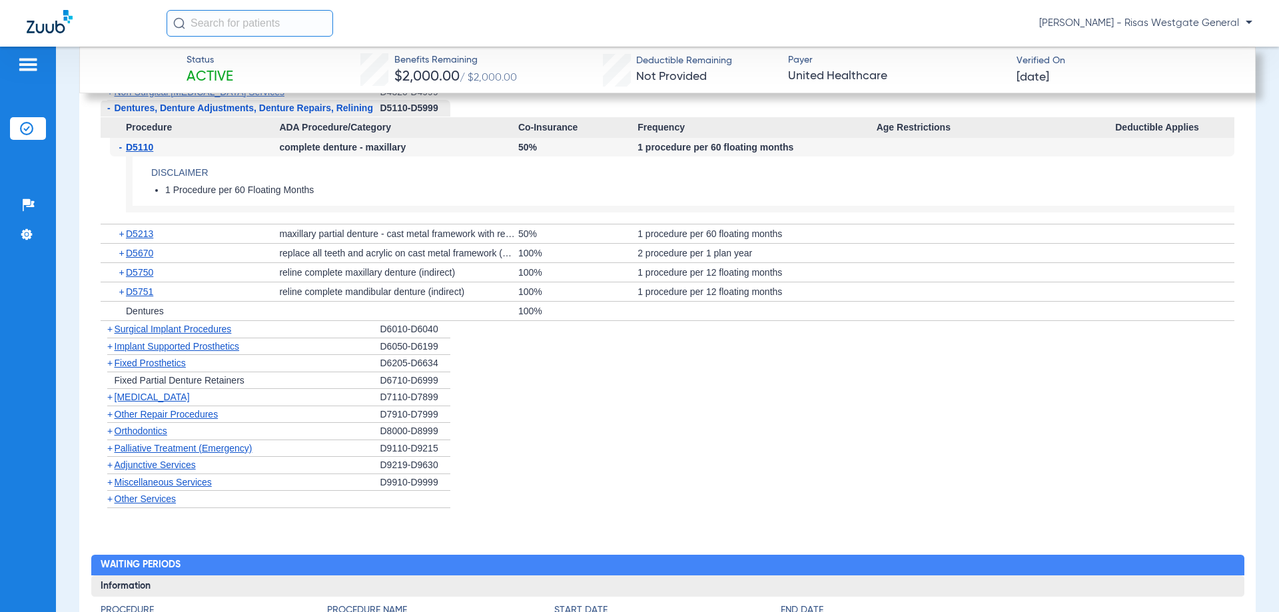
click at [111, 402] on span "+" at bounding box center [109, 397] width 5 height 11
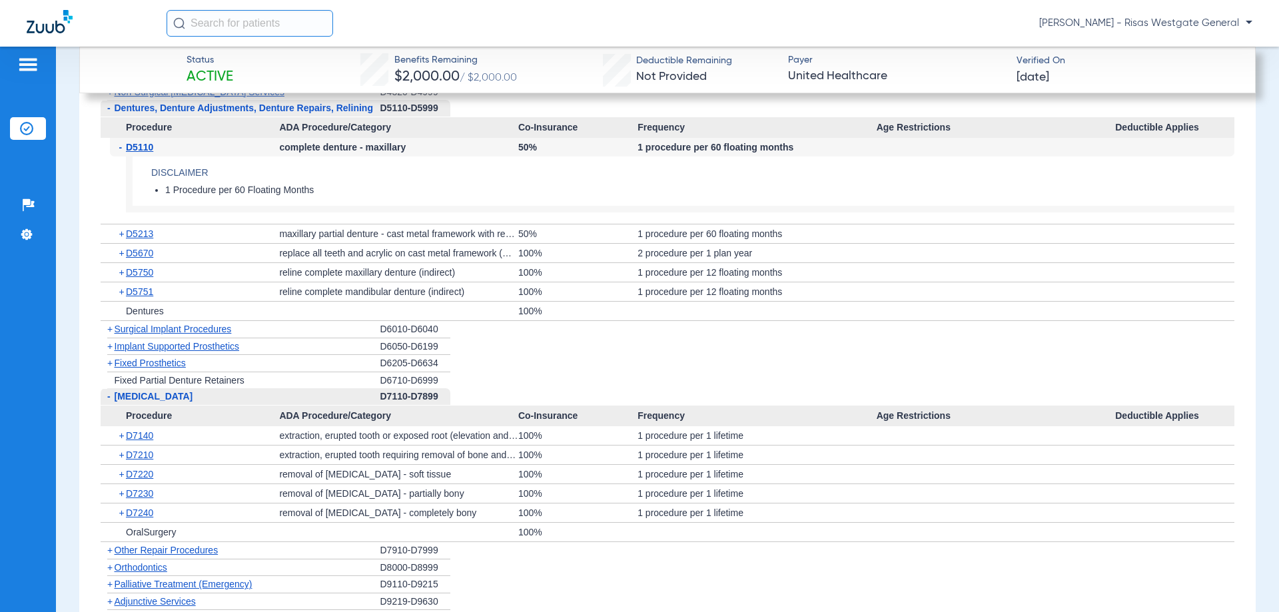
click at [111, 405] on span "-" at bounding box center [108, 396] width 14 height 17
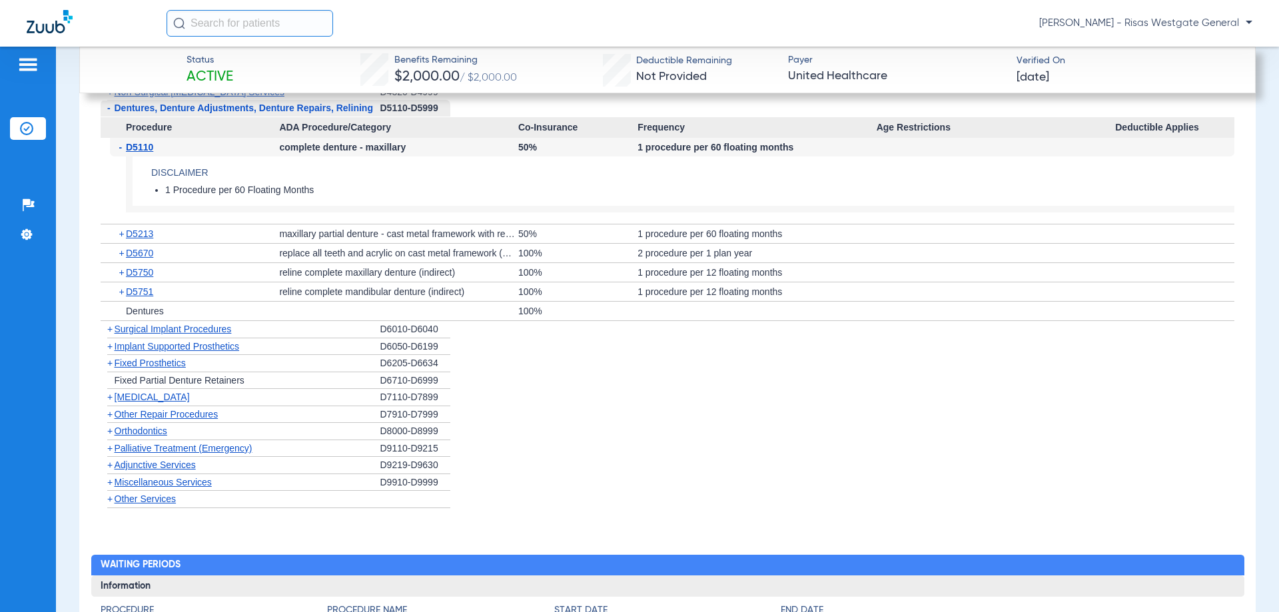
click at [111, 420] on span "+" at bounding box center [109, 414] width 5 height 11
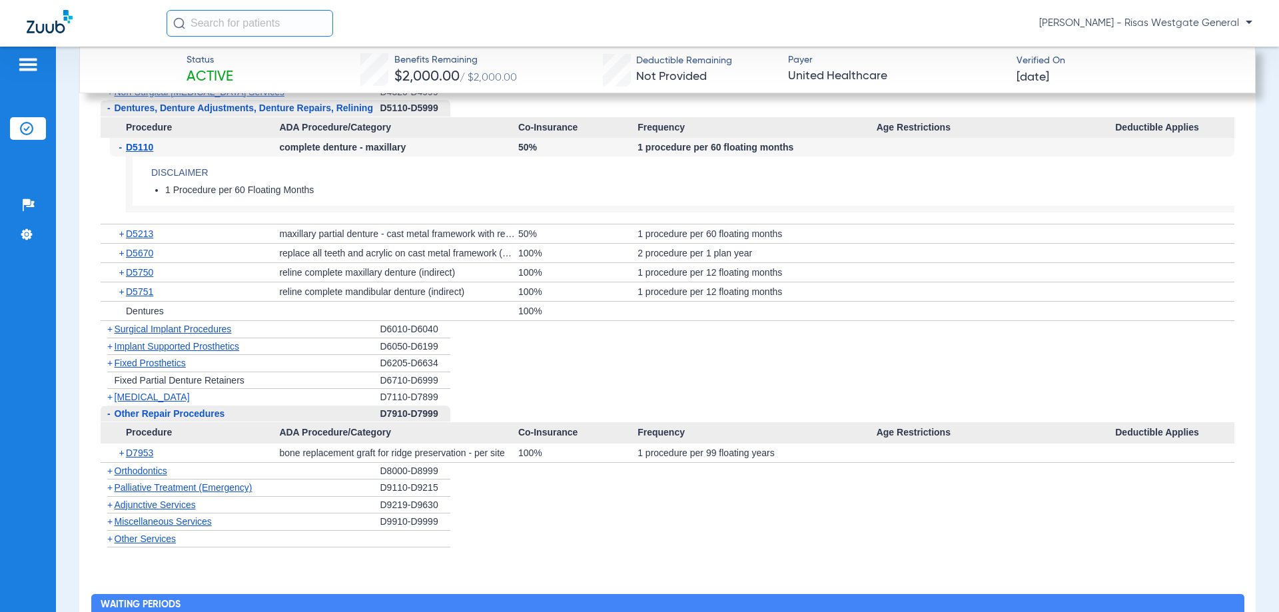
click at [111, 422] on span "-" at bounding box center [108, 414] width 14 height 17
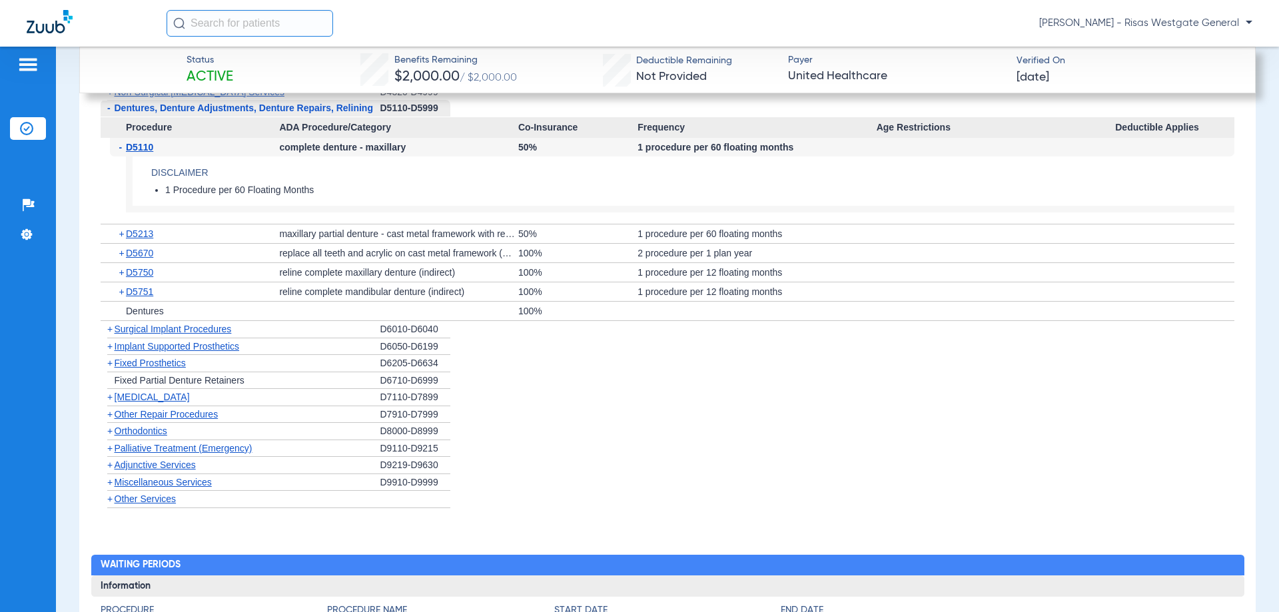
click at [111, 436] on span "+" at bounding box center [109, 431] width 5 height 11
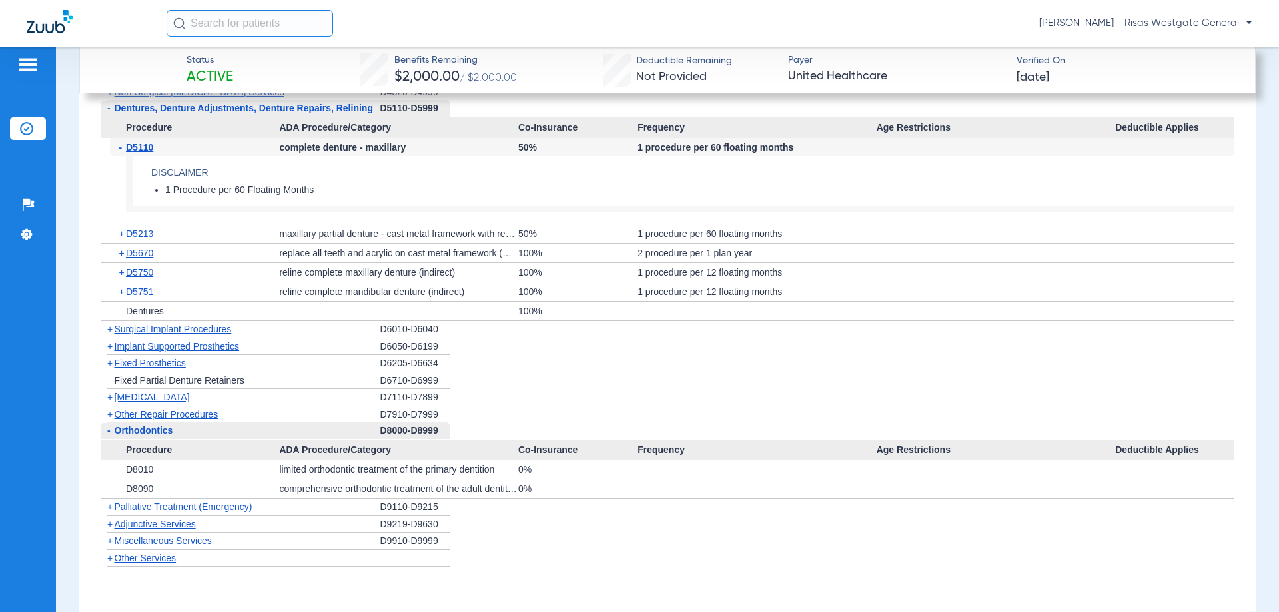
click at [111, 439] on span "-" at bounding box center [108, 430] width 14 height 17
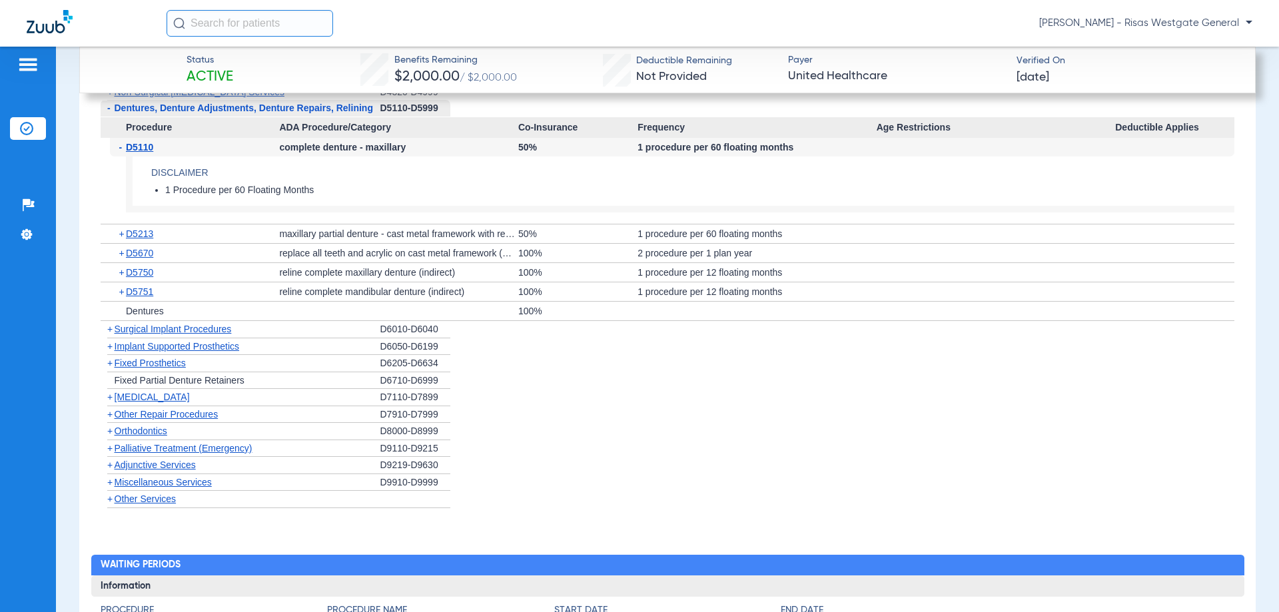
click at [121, 156] on span "-" at bounding box center [122, 147] width 7 height 19
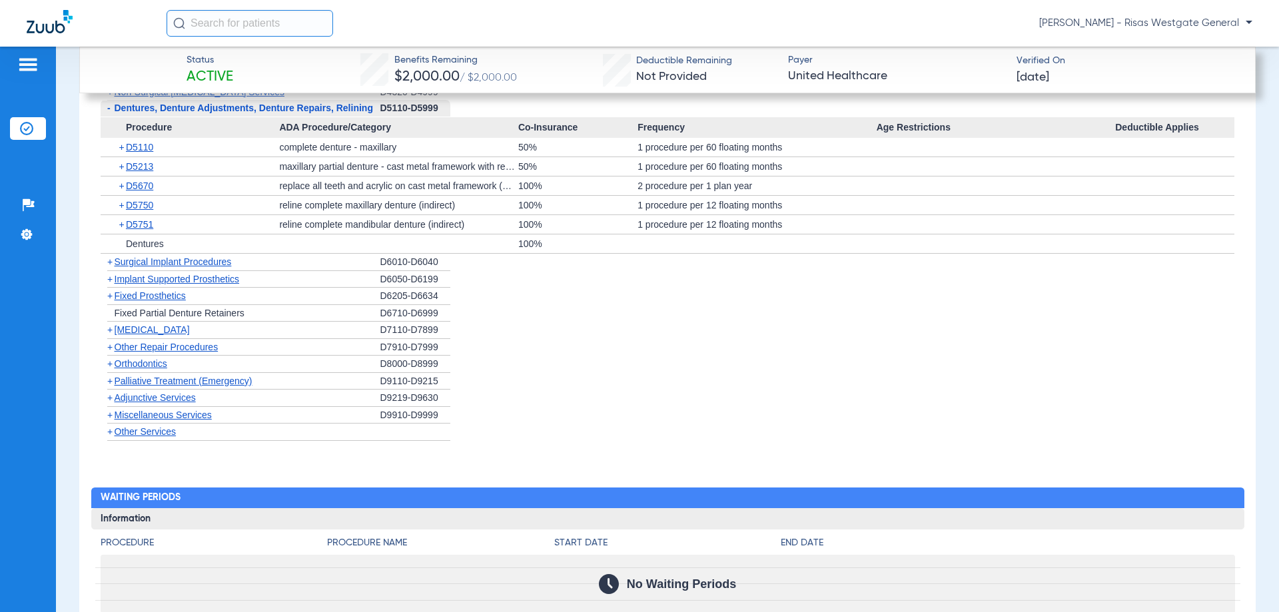
click at [121, 156] on span "+" at bounding box center [122, 147] width 7 height 19
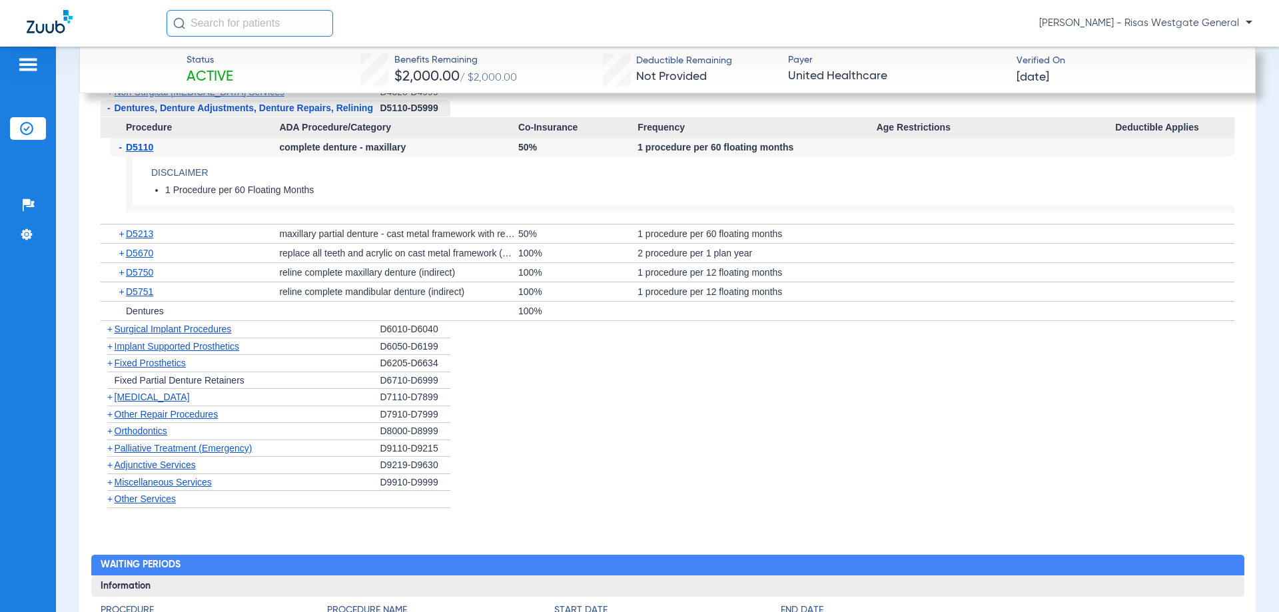
click at [121, 156] on span "-" at bounding box center [122, 147] width 7 height 19
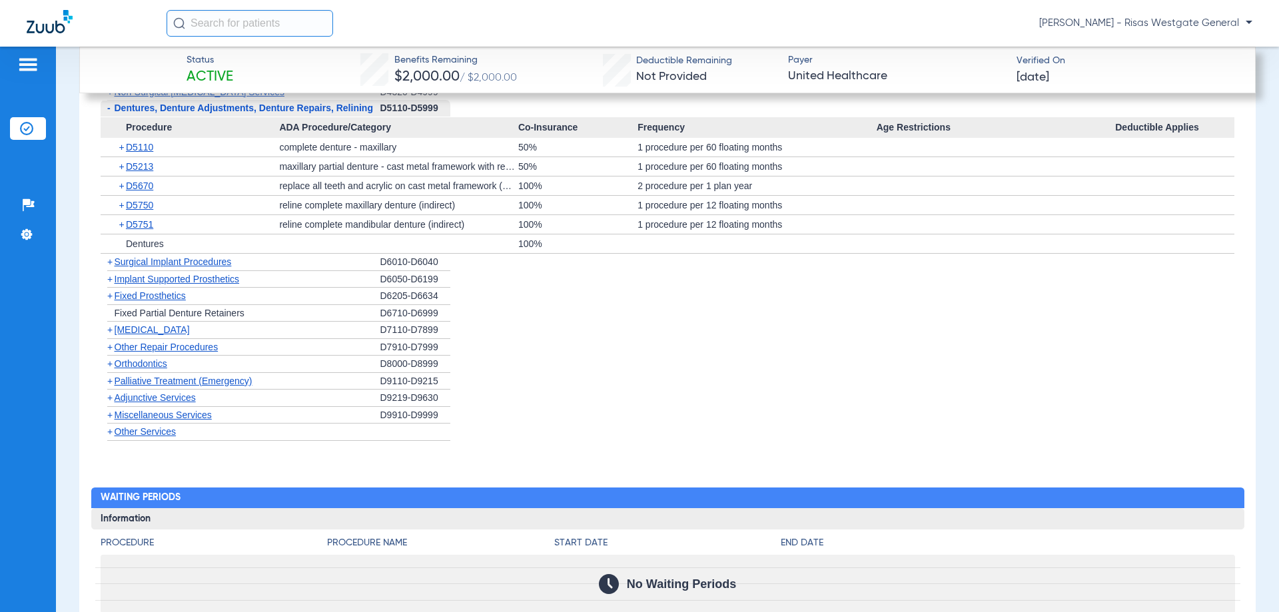
click at [108, 267] on span "+" at bounding box center [109, 261] width 5 height 11
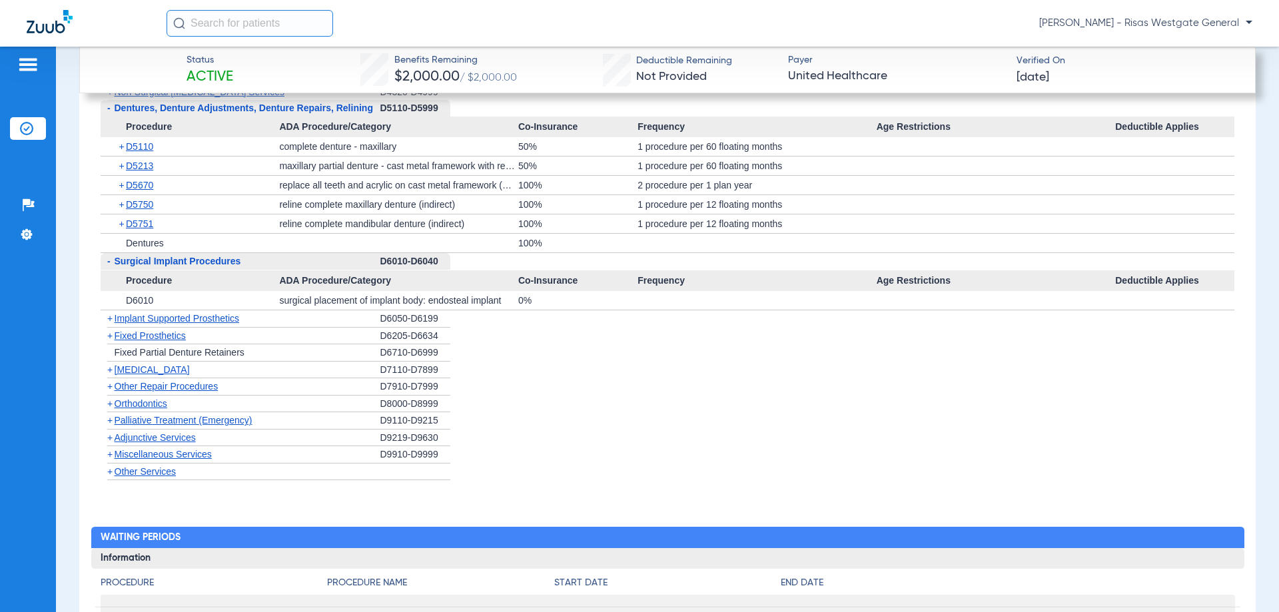
click at [115, 324] on span "Implant Supported Prosthetics" at bounding box center [177, 318] width 125 height 11
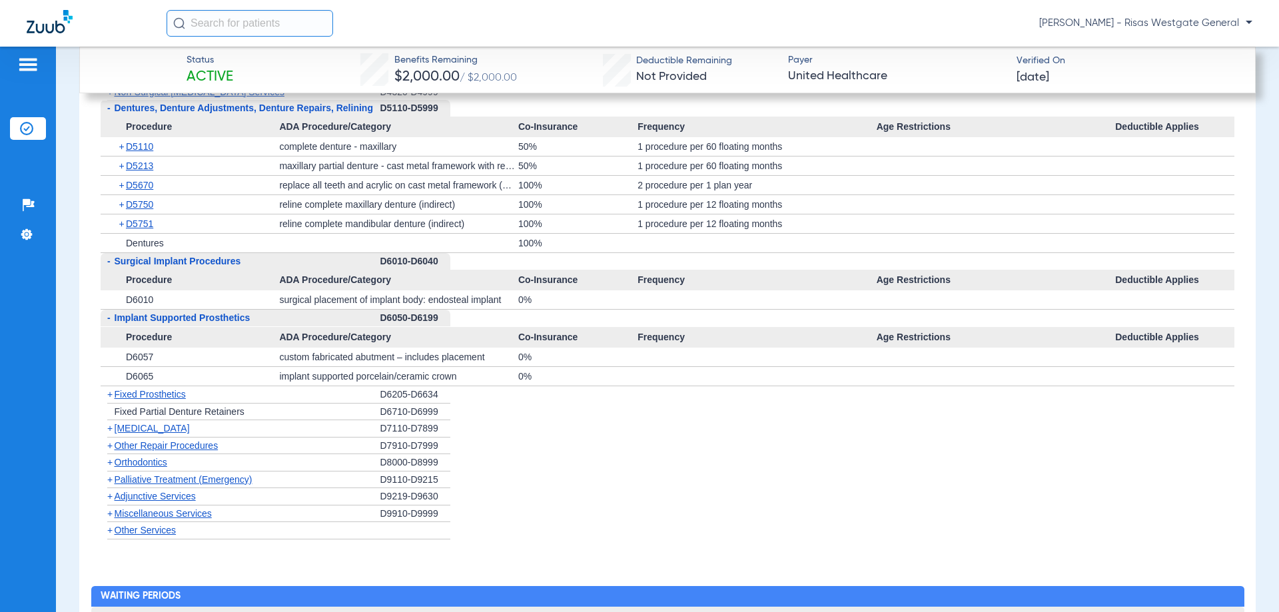
click at [115, 323] on span "Implant Supported Prosthetics" at bounding box center [183, 317] width 136 height 11
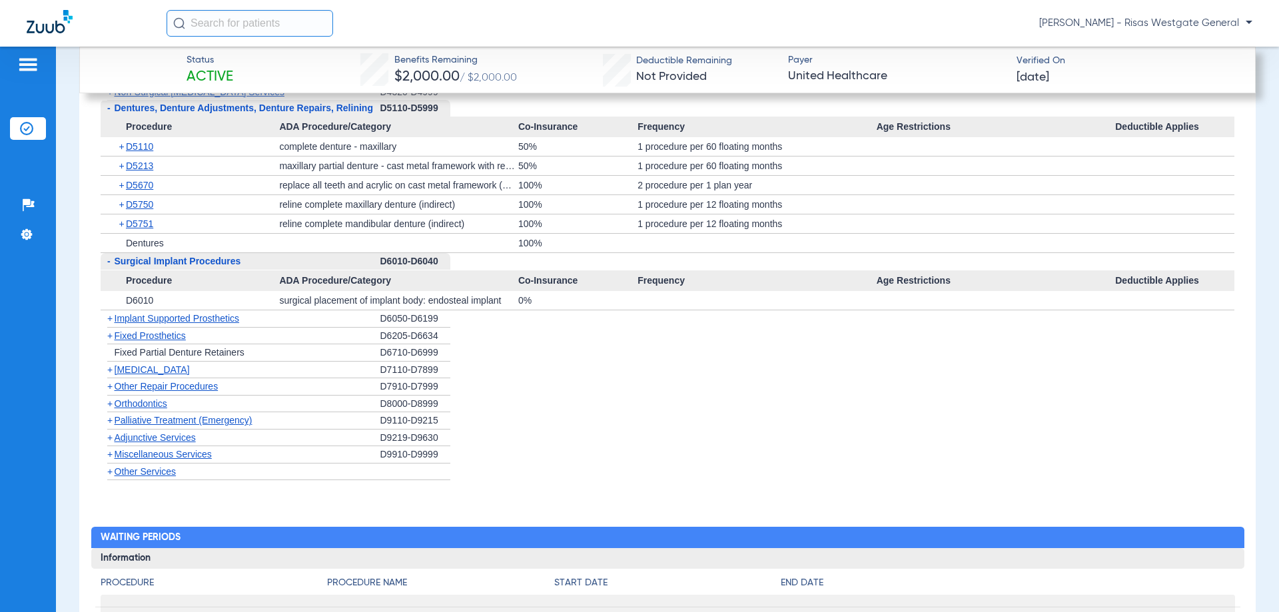
click at [111, 341] on span "+" at bounding box center [109, 335] width 5 height 11
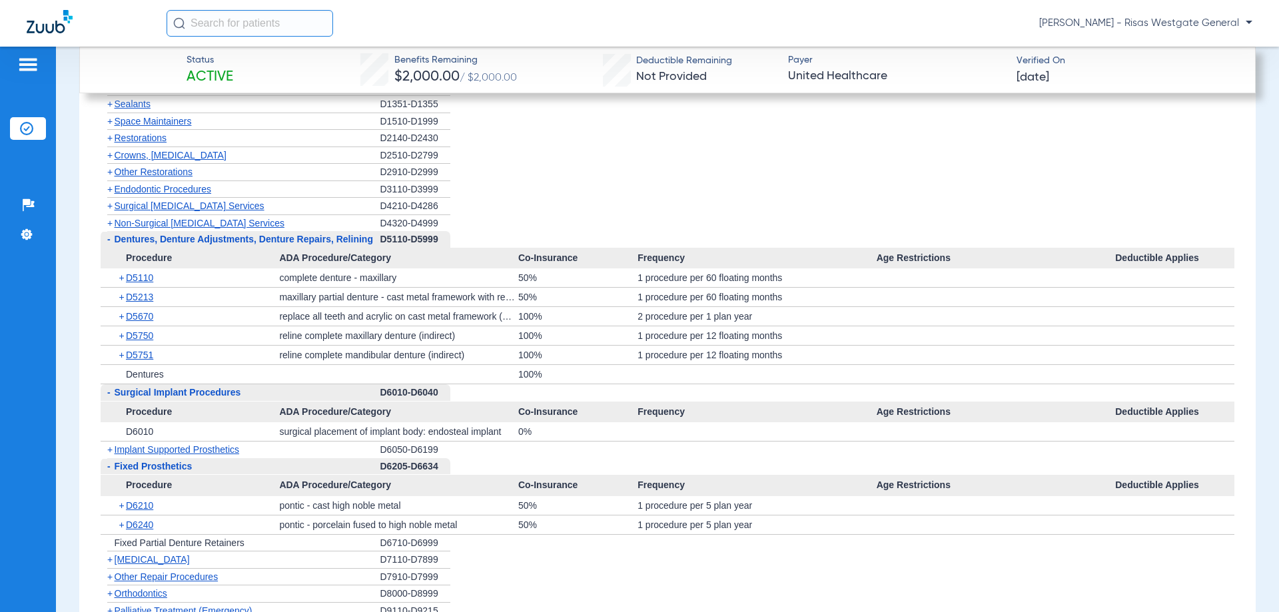
scroll to position [1791, 0]
click at [112, 162] on span "+" at bounding box center [109, 157] width 5 height 11
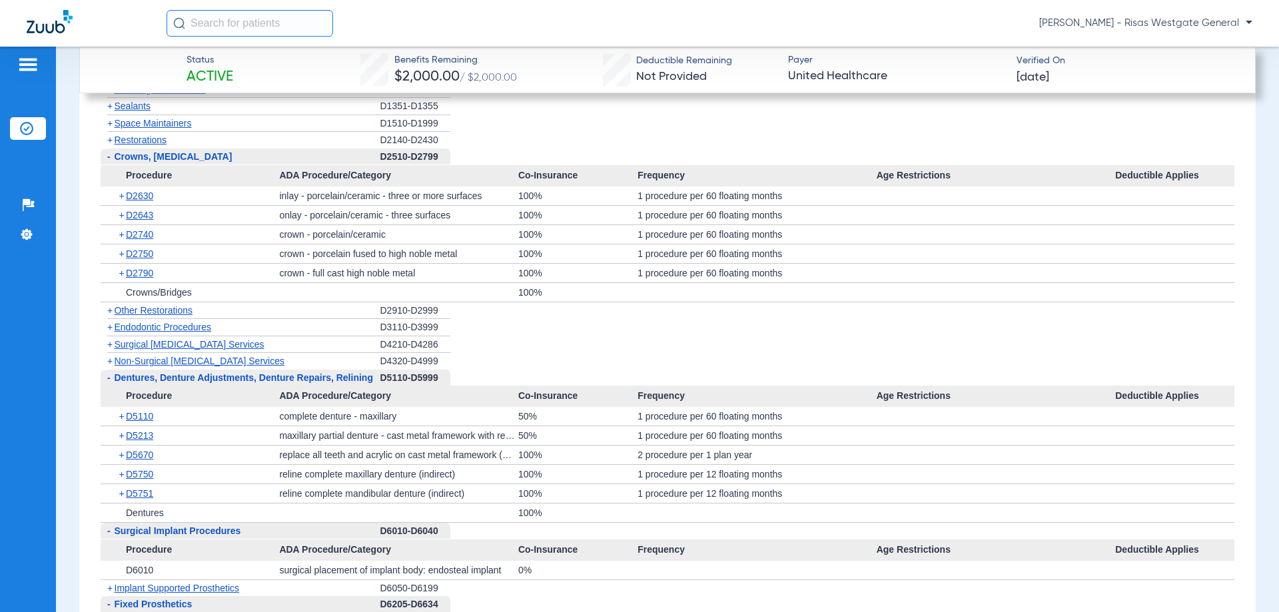
click at [108, 145] on span "+" at bounding box center [109, 140] width 5 height 11
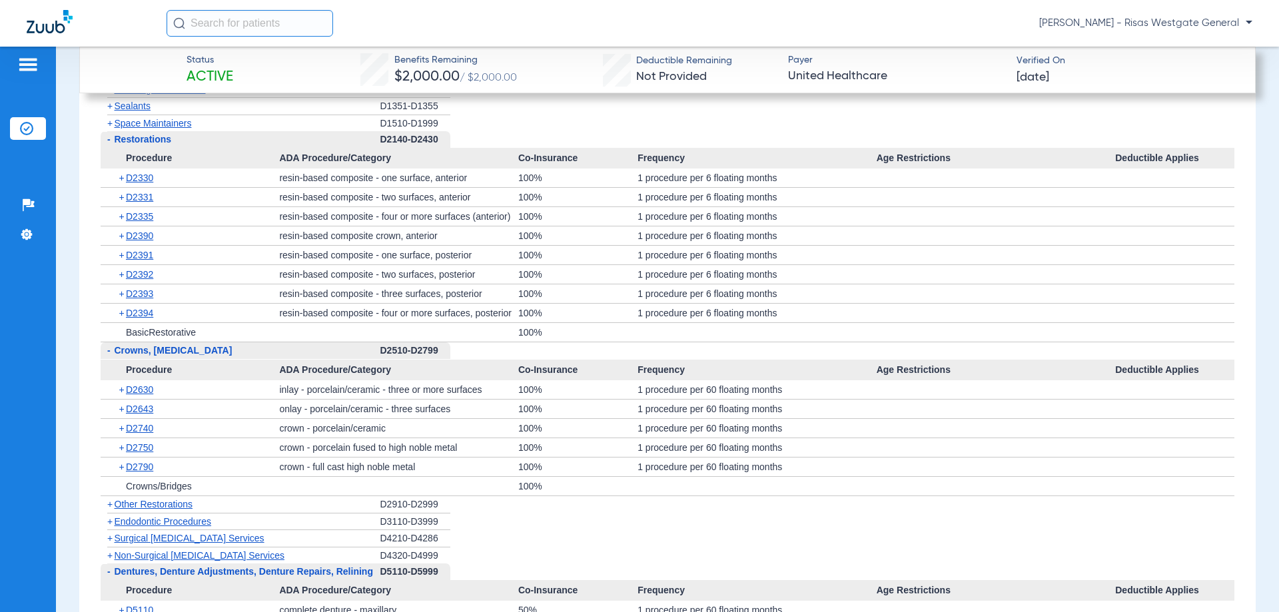
click at [108, 145] on span "-" at bounding box center [108, 139] width 3 height 11
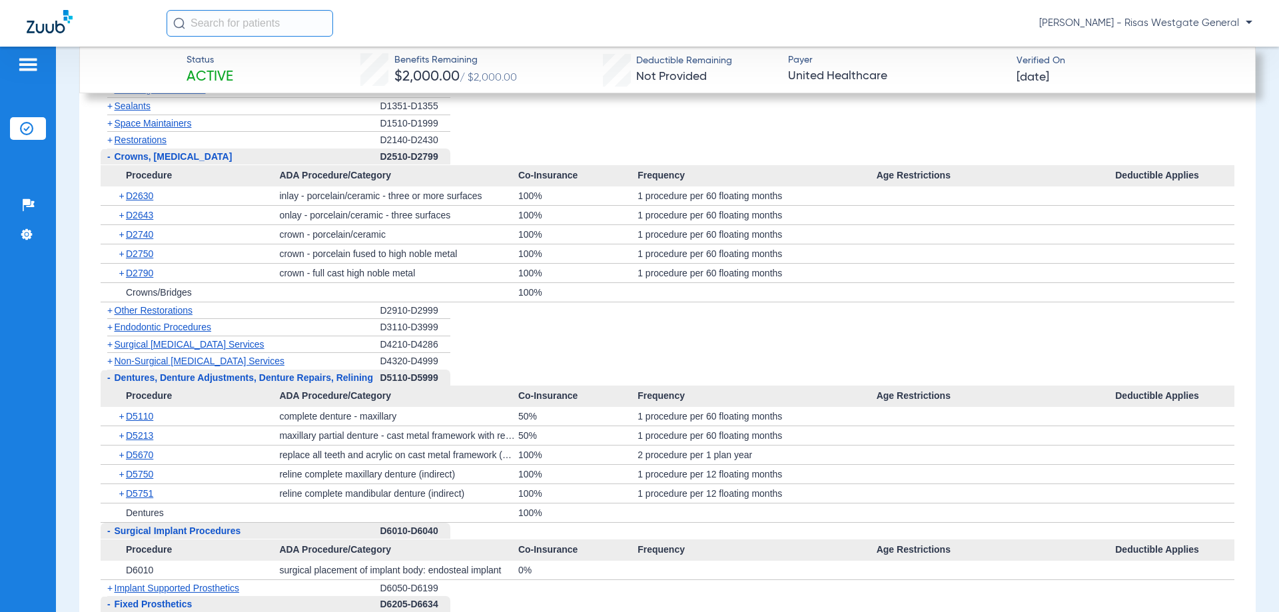
click at [111, 165] on span "-" at bounding box center [108, 157] width 14 height 17
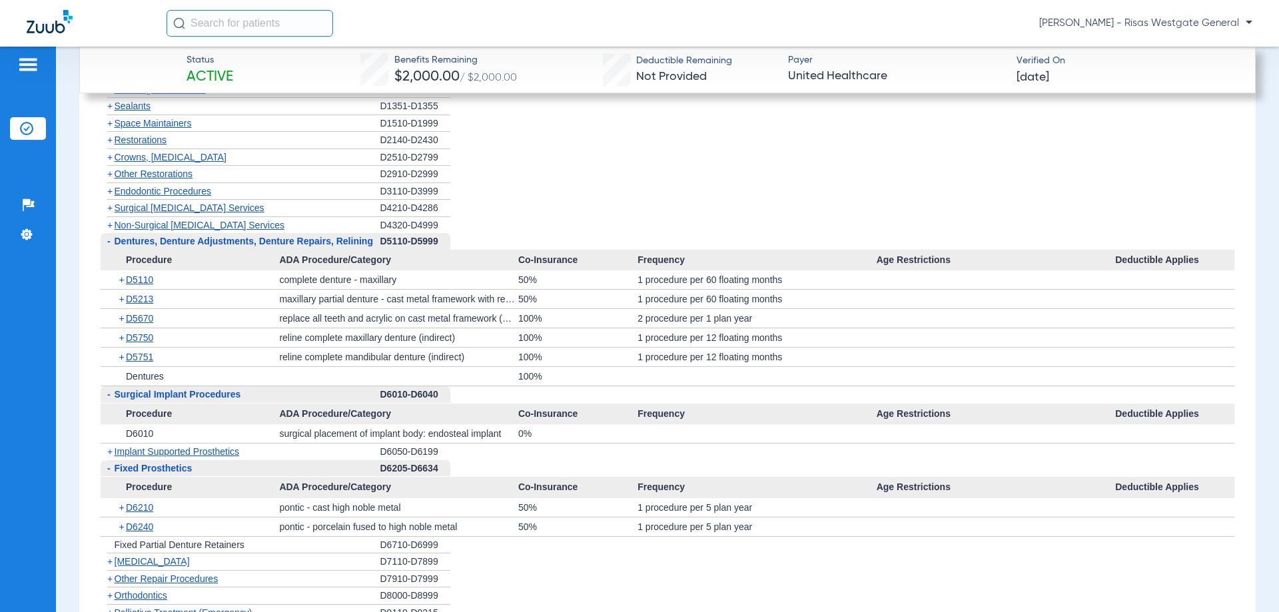
click at [111, 250] on span "-" at bounding box center [108, 241] width 14 height 17
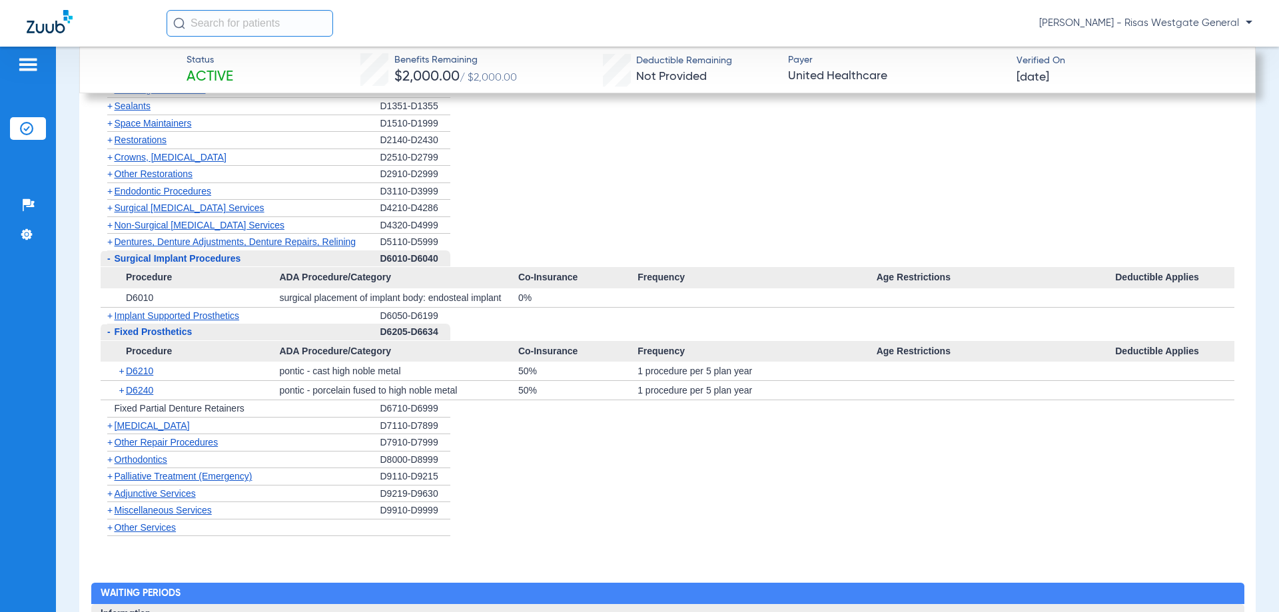
click at [110, 264] on span "-" at bounding box center [108, 258] width 3 height 11
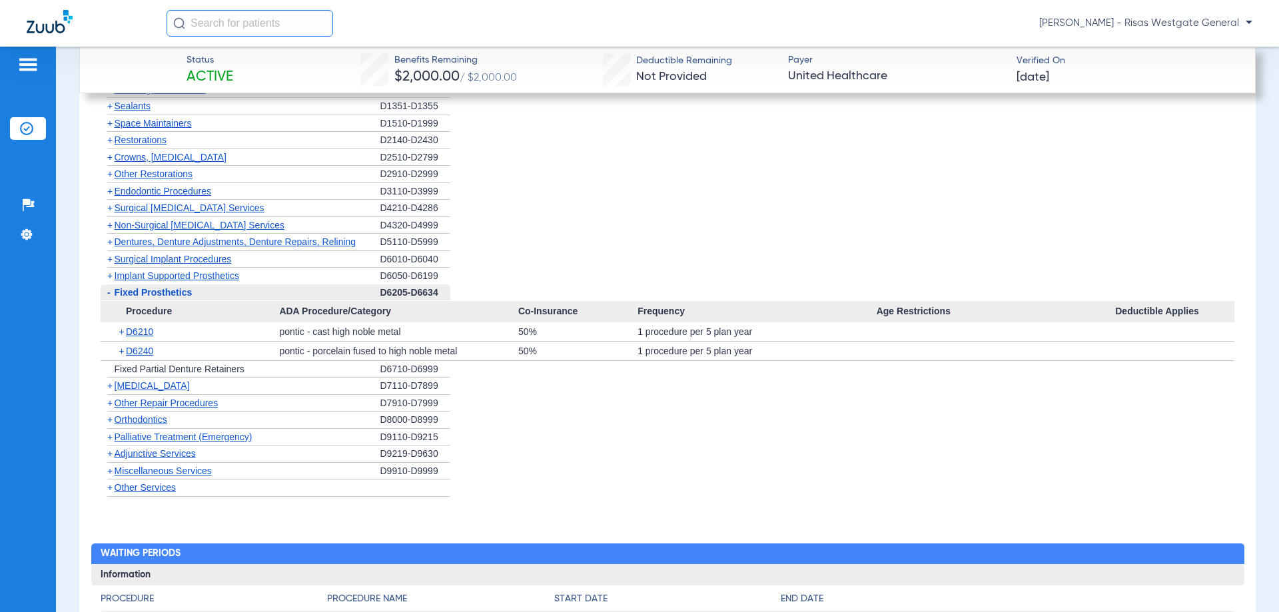
click at [110, 298] on span "-" at bounding box center [108, 292] width 3 height 11
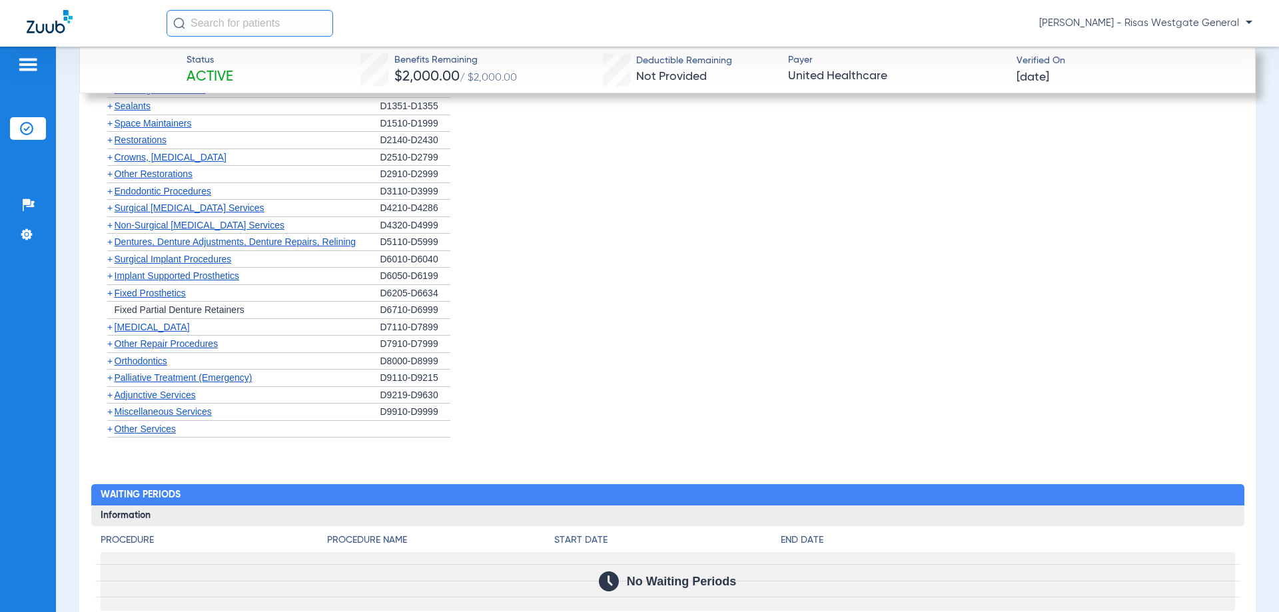
drag, startPoint x: 127, startPoint y: 318, endPoint x: 203, endPoint y: 318, distance: 76.6
click at [203, 315] on span "Fixed Partial Denture Retainers" at bounding box center [180, 309] width 130 height 11
click at [267, 319] on div "+ Fixed Partial Denture Retainers" at bounding box center [241, 310] width 280 height 17
click at [111, 434] on span "+" at bounding box center [109, 429] width 5 height 11
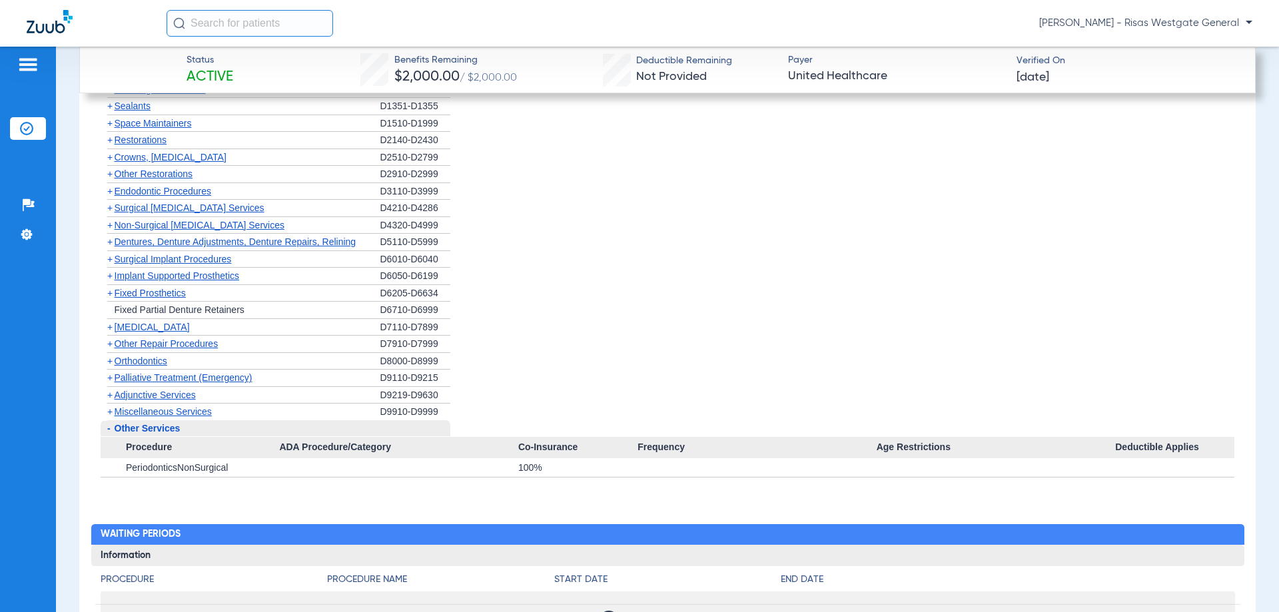
click at [111, 437] on span "-" at bounding box center [108, 428] width 14 height 17
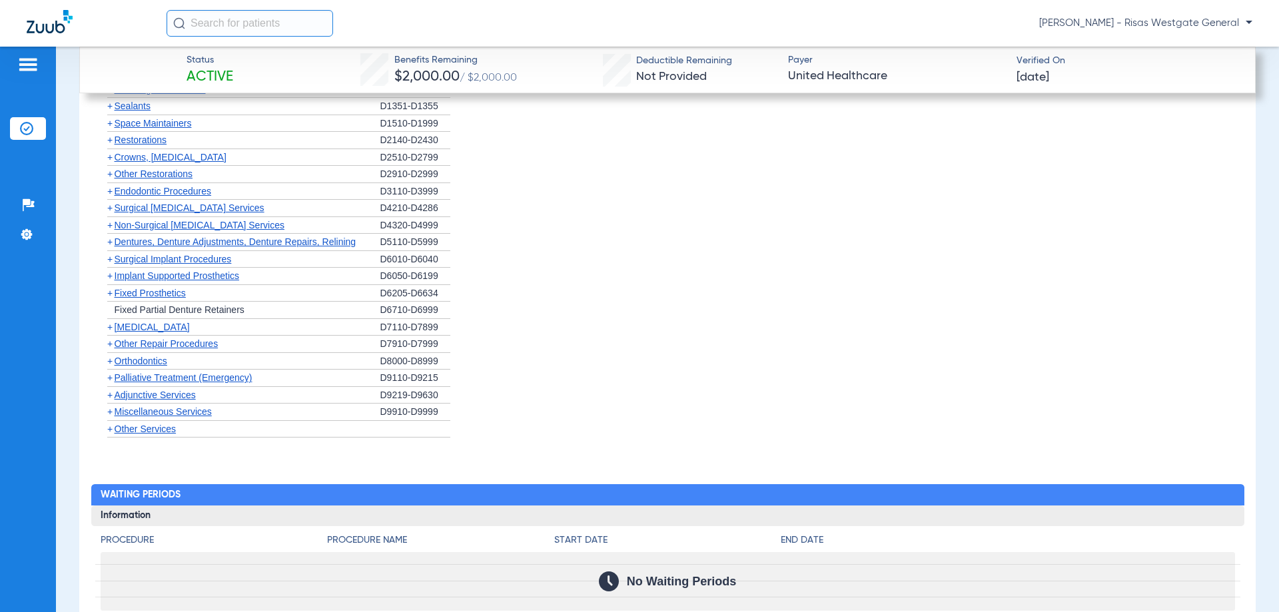
click at [108, 298] on span "+" at bounding box center [109, 293] width 5 height 11
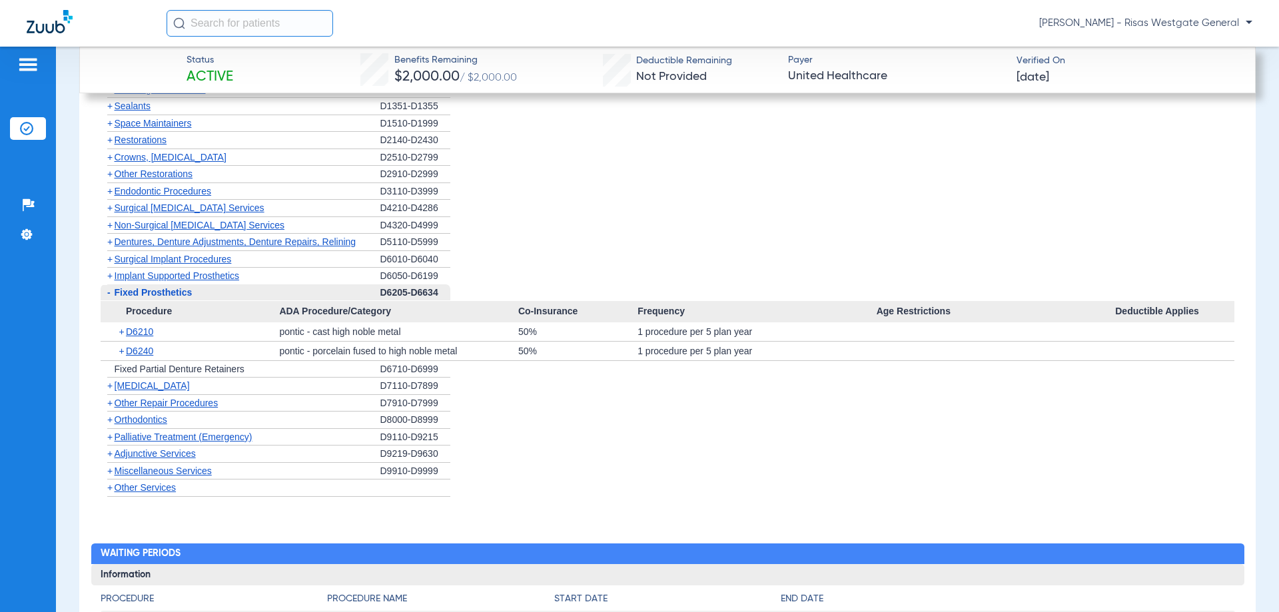
click at [108, 298] on span "-" at bounding box center [108, 292] width 3 height 11
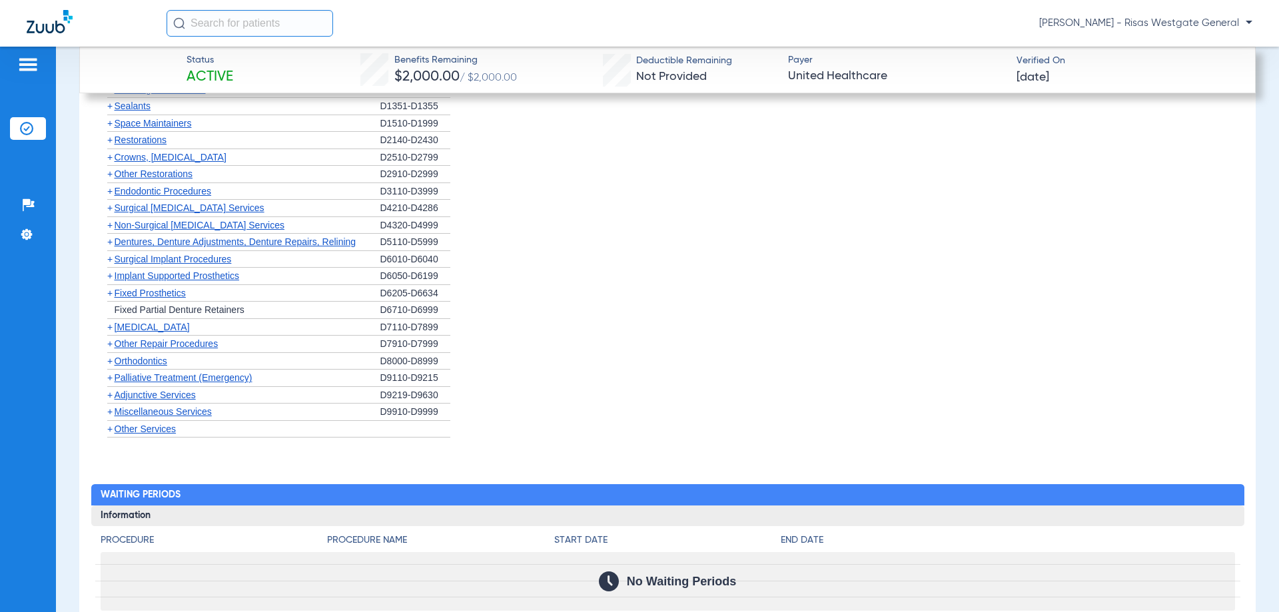
click at [109, 247] on span "+" at bounding box center [109, 241] width 5 height 11
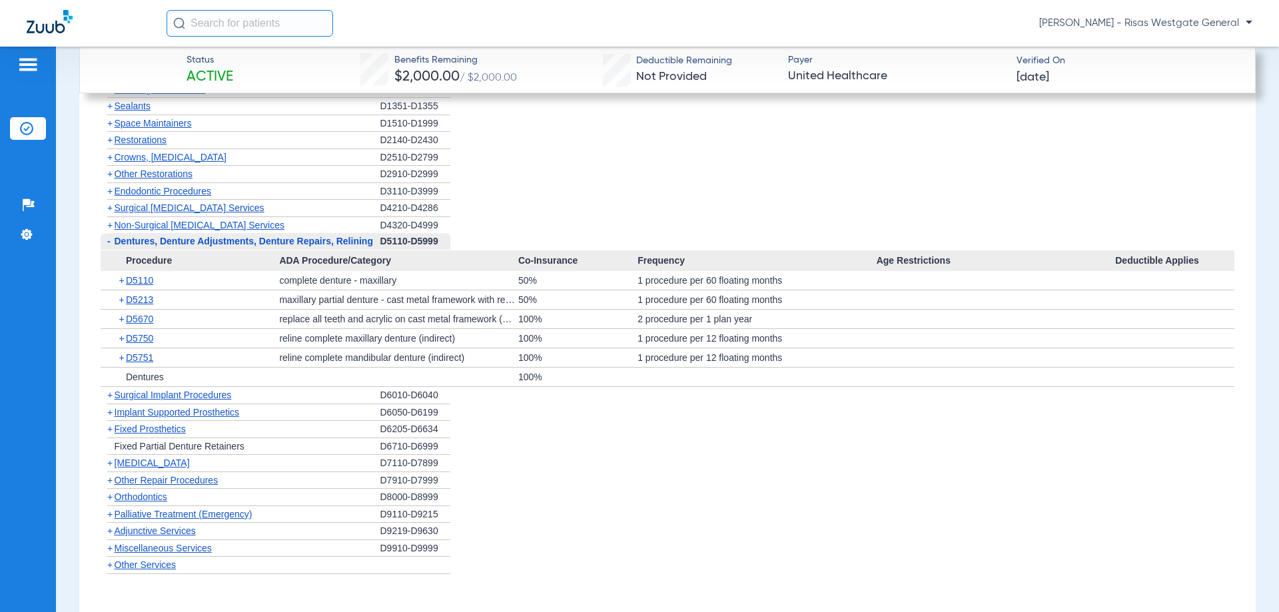
click at [109, 246] on span "-" at bounding box center [108, 241] width 3 height 11
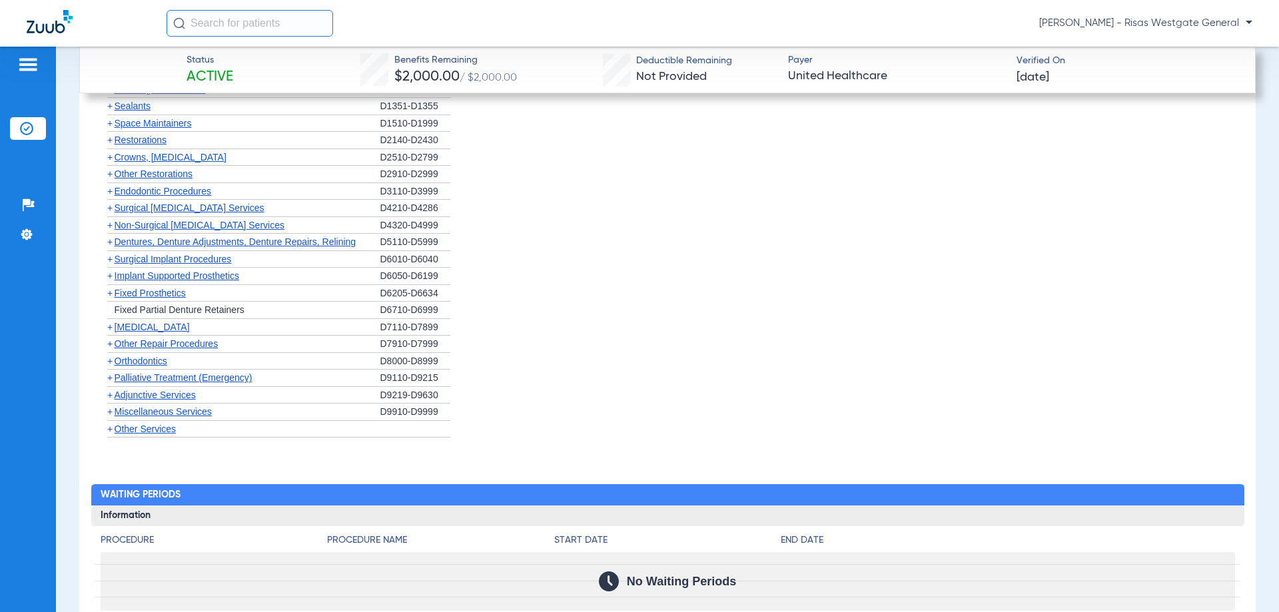
click at [107, 179] on span "+" at bounding box center [109, 173] width 5 height 11
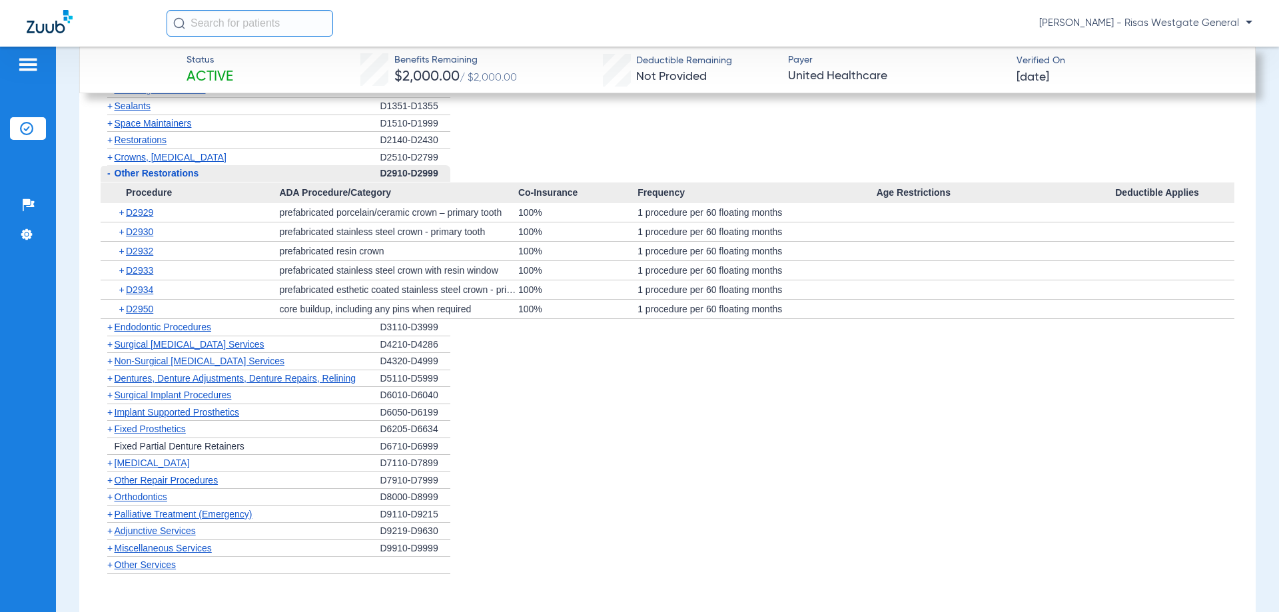
click at [107, 178] on span "-" at bounding box center [108, 173] width 3 height 11
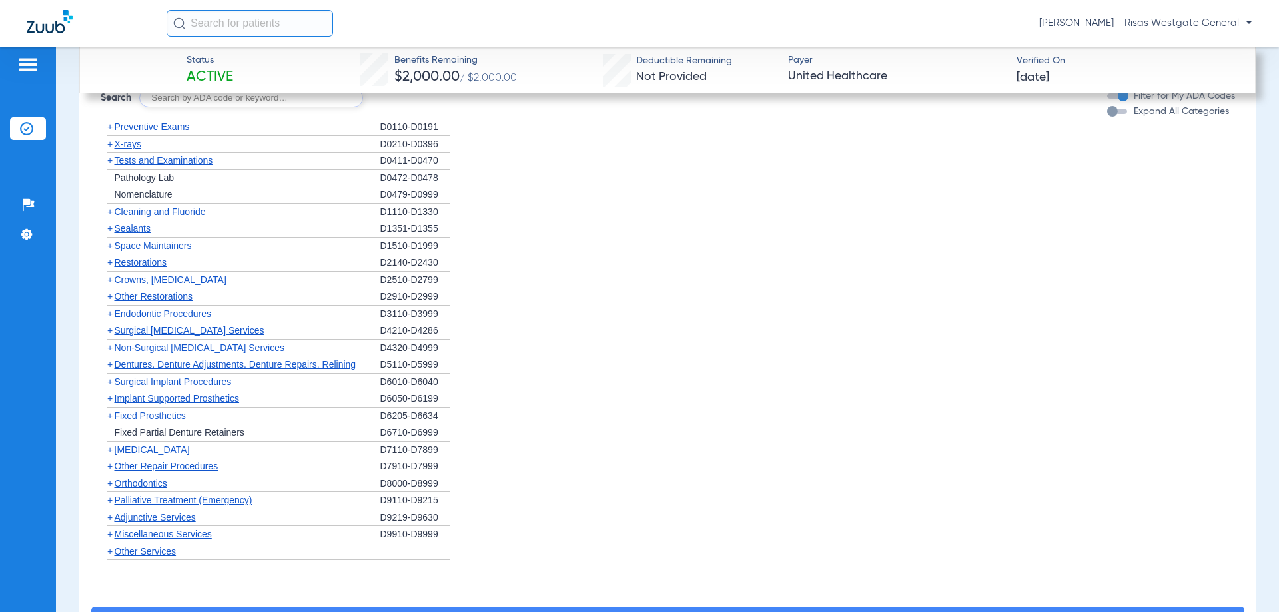
scroll to position [1658, 0]
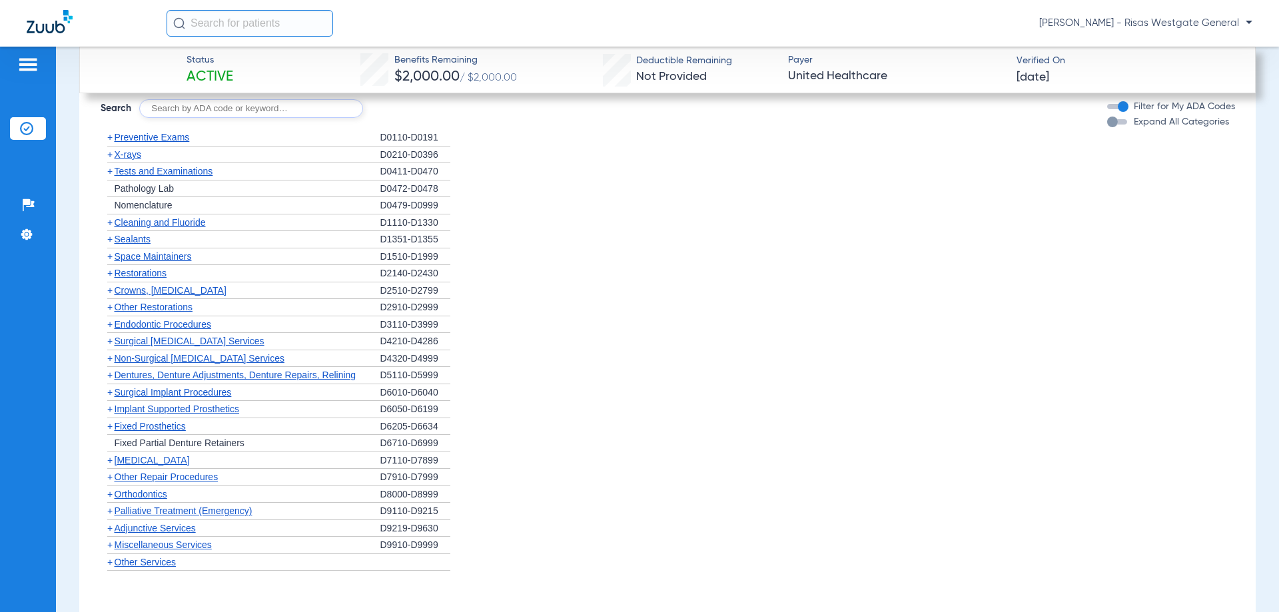
click at [111, 176] on span "+" at bounding box center [109, 171] width 5 height 11
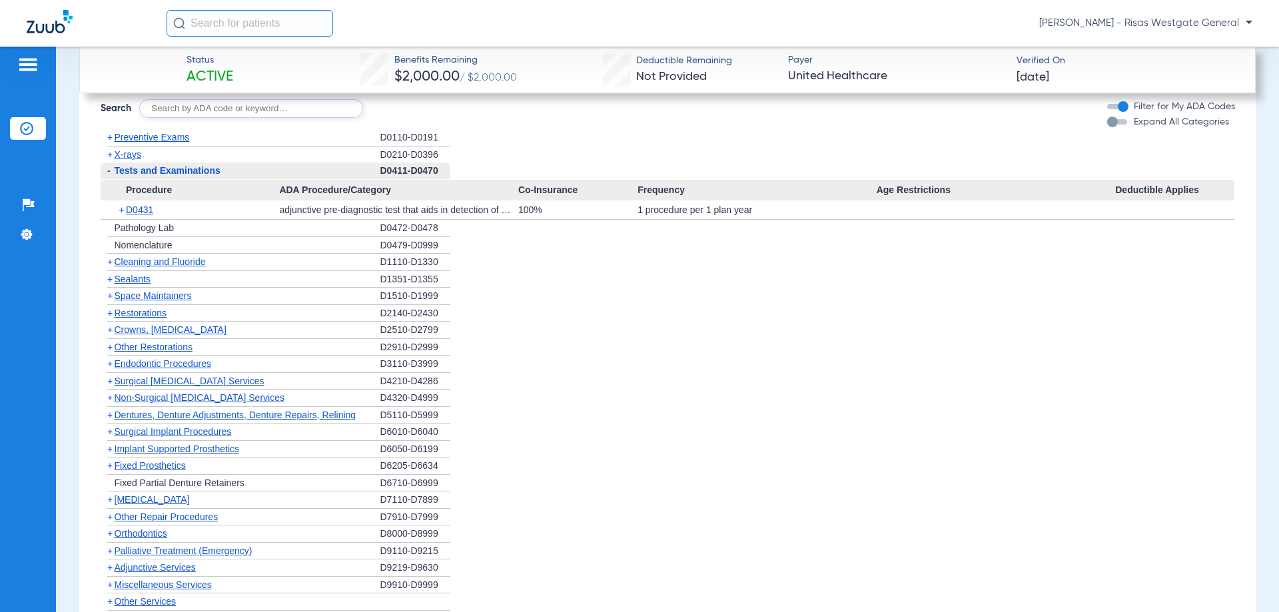
click at [111, 179] on span "-" at bounding box center [108, 170] width 14 height 17
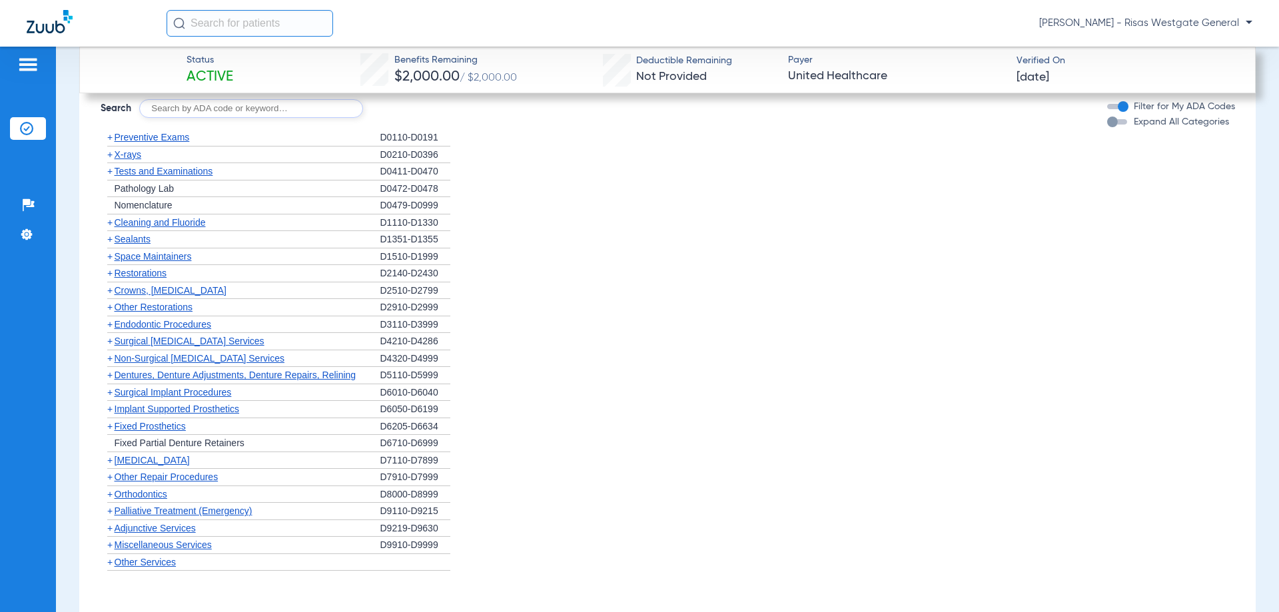
click at [109, 176] on span "+" at bounding box center [109, 171] width 5 height 11
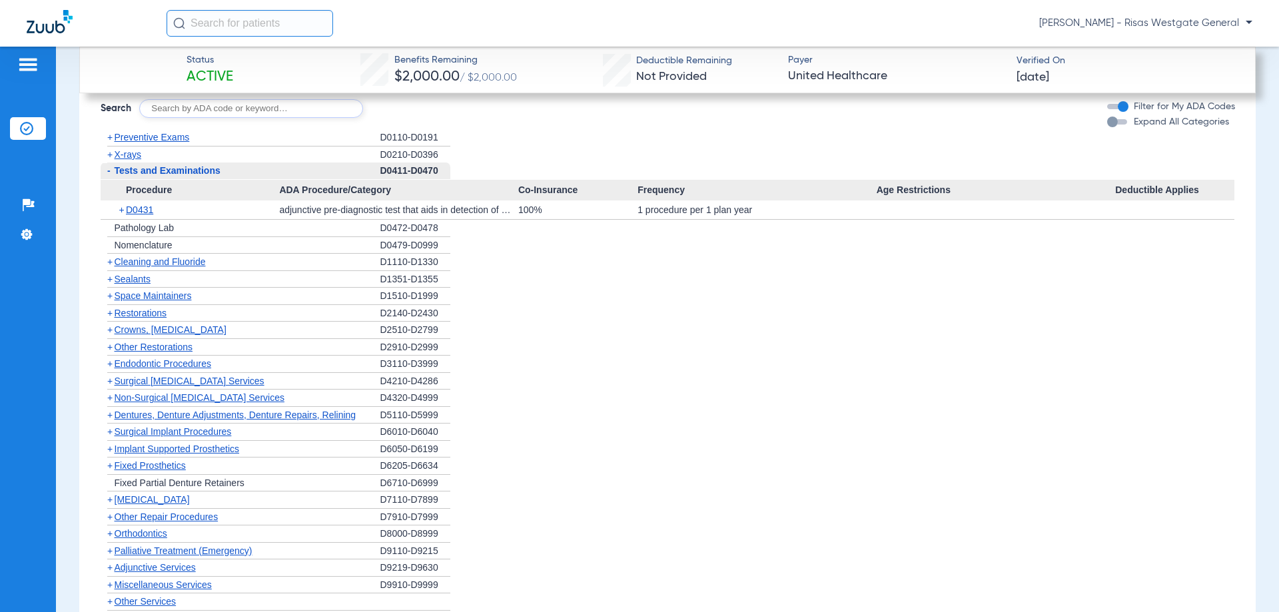
click at [109, 176] on span "-" at bounding box center [108, 170] width 3 height 11
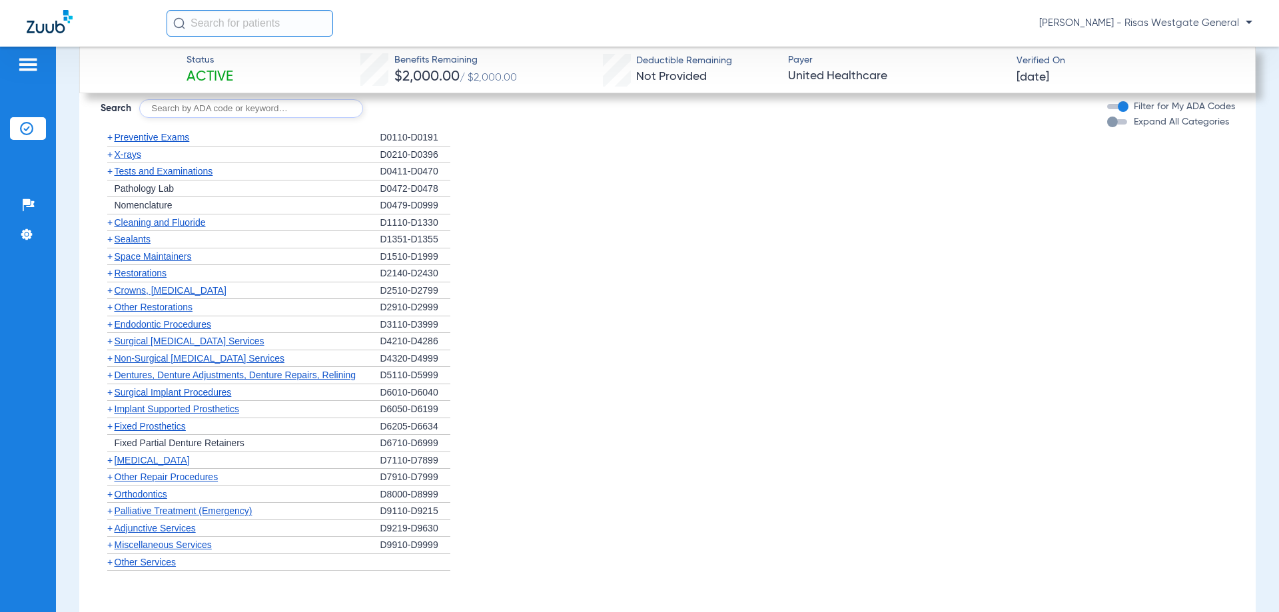
click at [113, 384] on span "+" at bounding box center [108, 375] width 14 height 17
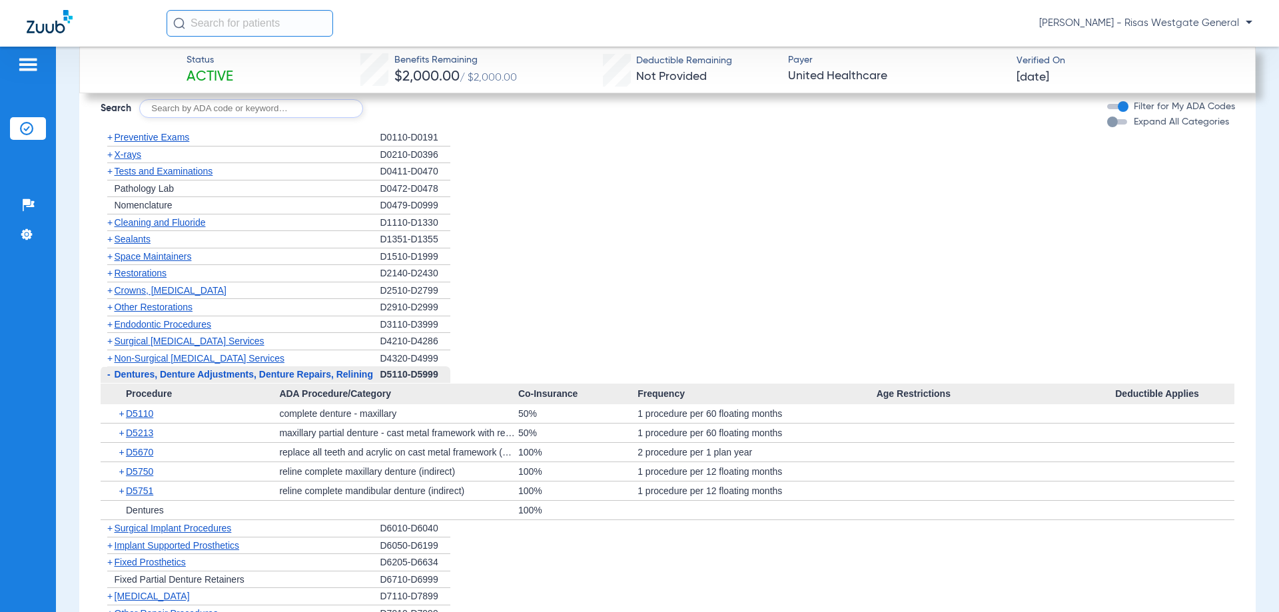
click at [113, 383] on span "-" at bounding box center [108, 374] width 14 height 17
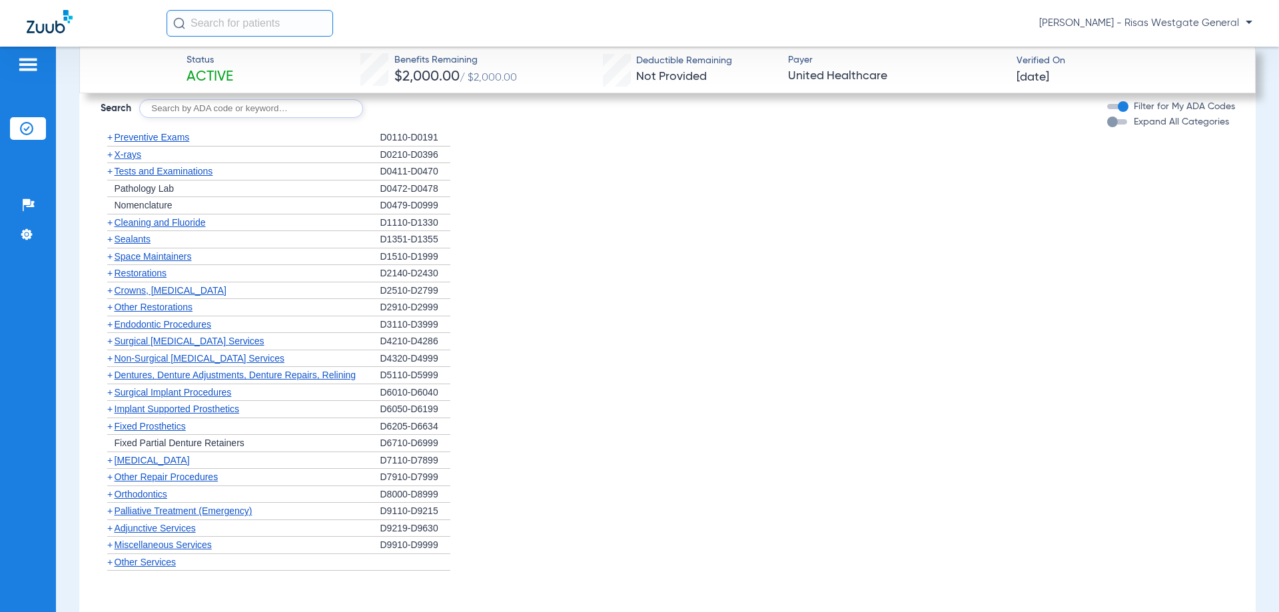
click at [109, 432] on span "+" at bounding box center [109, 426] width 5 height 11
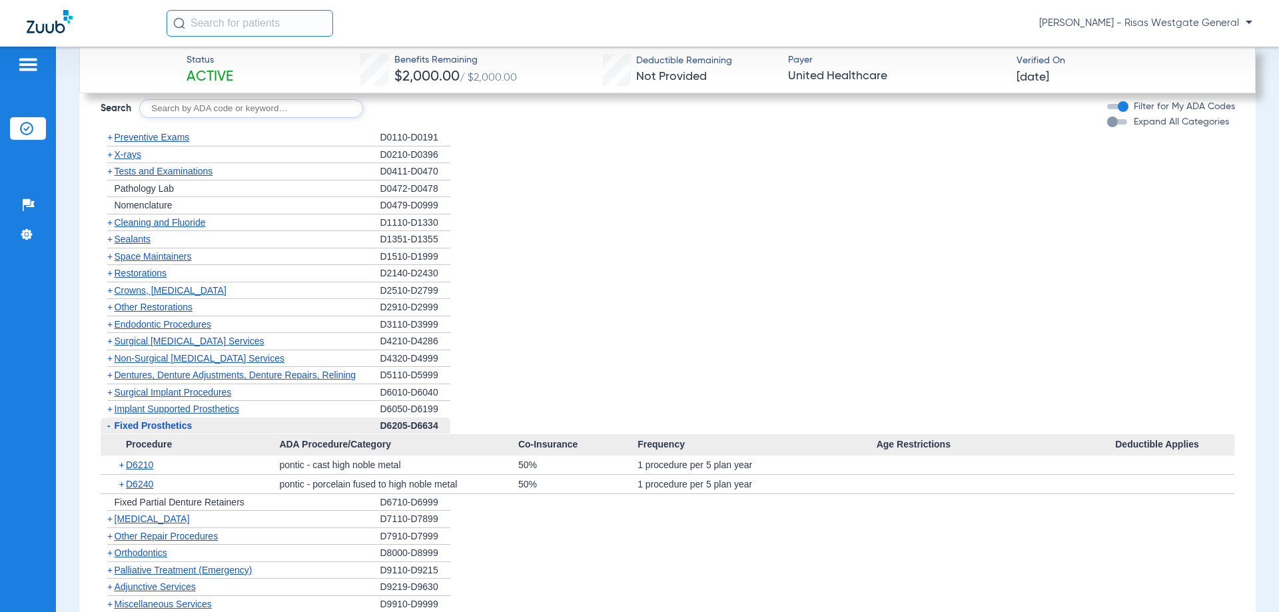
click at [113, 380] on span "+" at bounding box center [109, 375] width 5 height 11
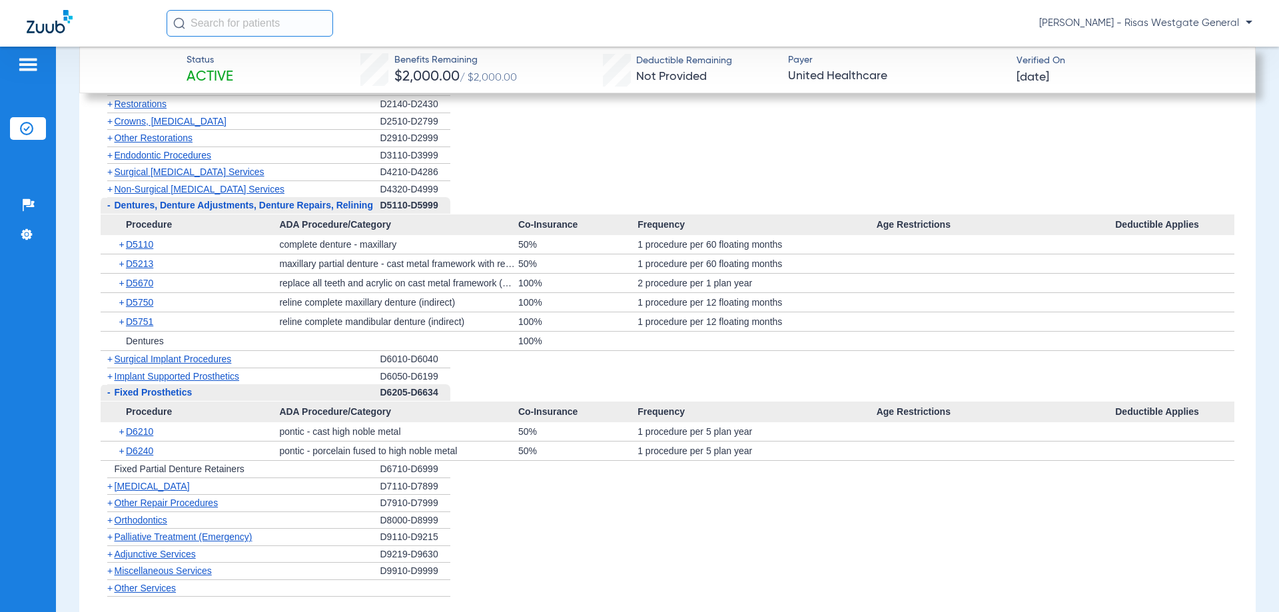
scroll to position [1858, 0]
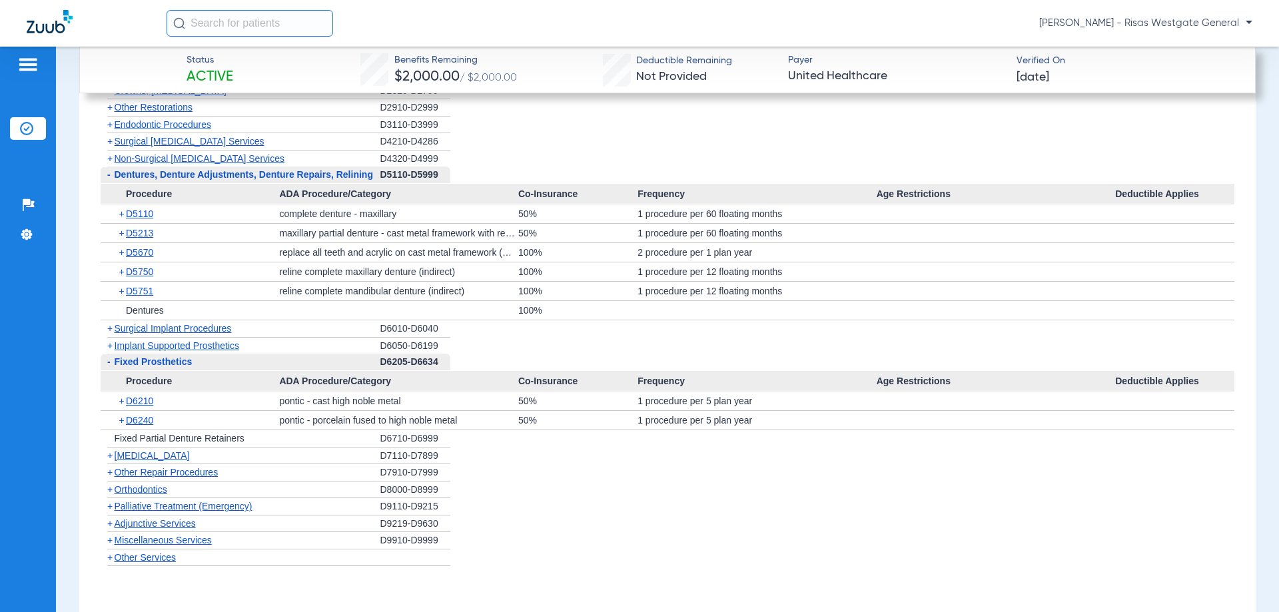
click at [114, 337] on span "+" at bounding box center [108, 328] width 14 height 17
